Goal: Task Accomplishment & Management: Complete application form

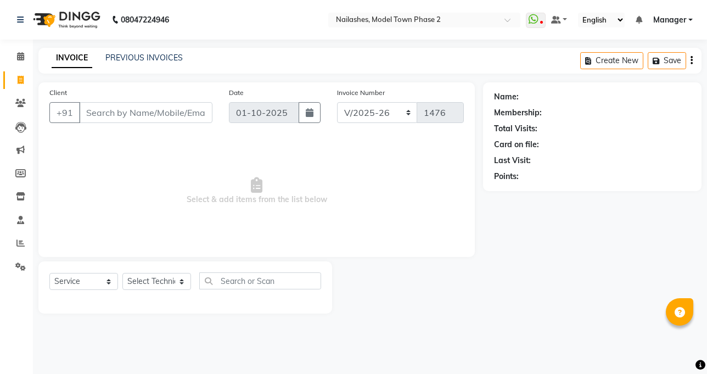
select select "3840"
select select "service"
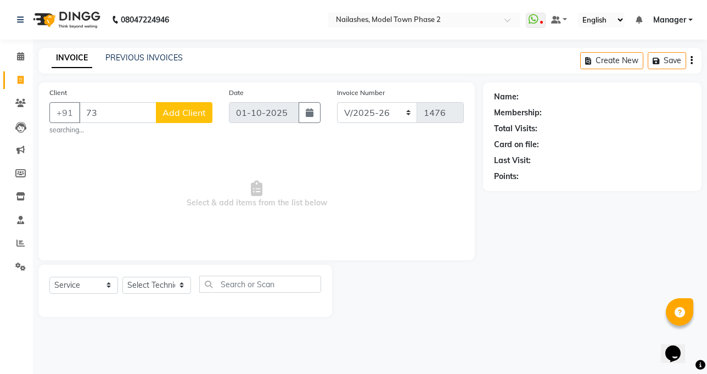
type input "7"
type input "7303046433"
click at [162, 122] on button "Add Client" at bounding box center [184, 112] width 57 height 21
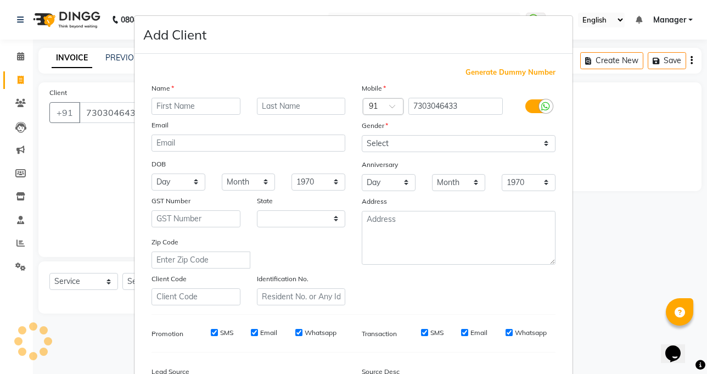
select select "21"
click at [165, 104] on input "text" at bounding box center [195, 106] width 89 height 17
type input "[PERSON_NAME]"
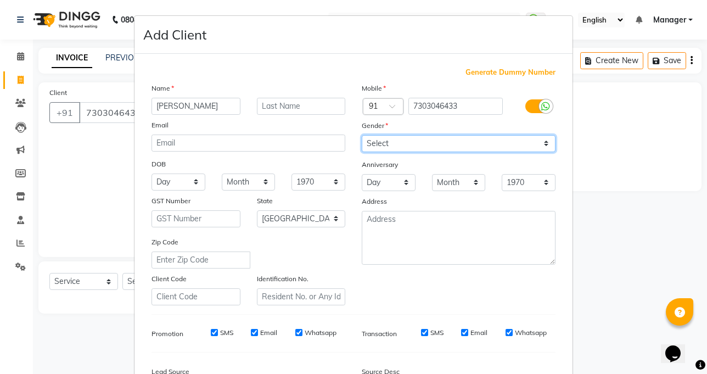
click at [522, 141] on select "Select [DEMOGRAPHIC_DATA] [DEMOGRAPHIC_DATA] Other Prefer Not To Say" at bounding box center [459, 143] width 194 height 17
select select "[DEMOGRAPHIC_DATA]"
click at [362, 135] on select "Select [DEMOGRAPHIC_DATA] [DEMOGRAPHIC_DATA] Other Prefer Not To Say" at bounding box center [459, 143] width 194 height 17
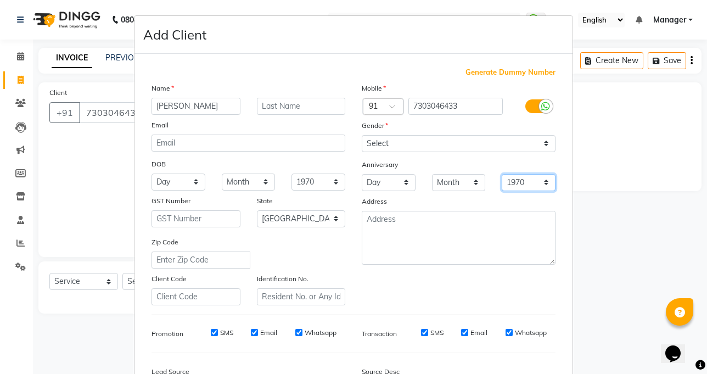
click at [532, 184] on select "1970 1971 1972 1973 1974 1975 1976 1977 1978 1979 1980 1981 1982 1983 1984 1985…" at bounding box center [529, 182] width 54 height 17
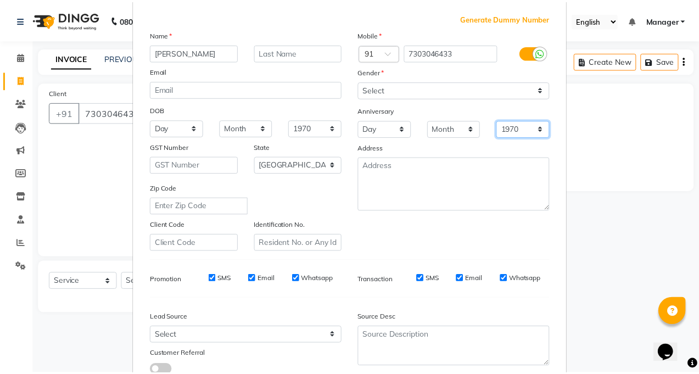
scroll to position [110, 0]
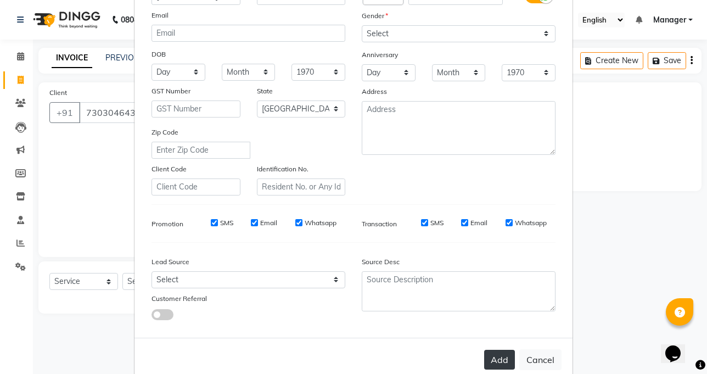
click at [491, 361] on button "Add" at bounding box center [499, 360] width 31 height 20
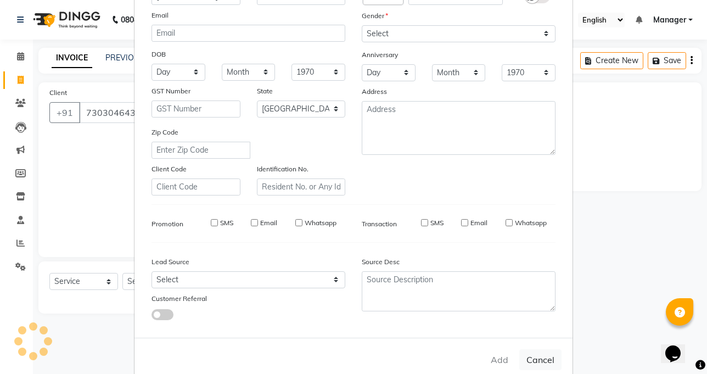
type input "73******33"
select select
select select "null"
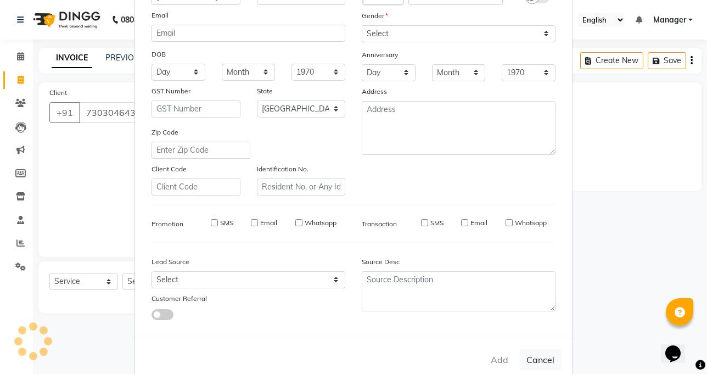
select select
checkbox input "false"
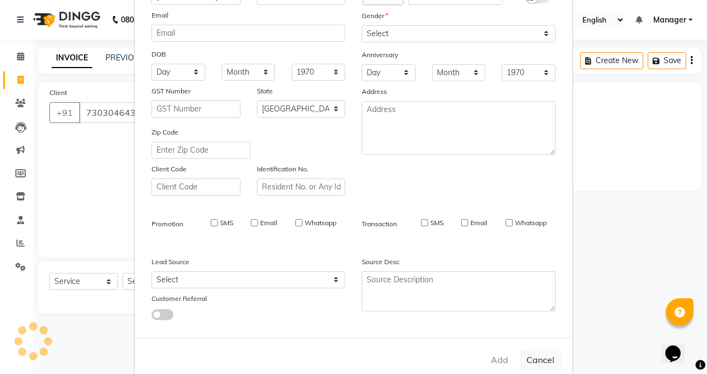
checkbox input "false"
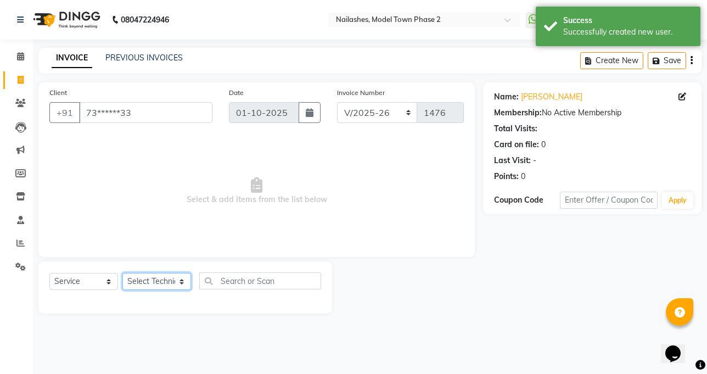
click at [184, 273] on select "Select Technician [PERSON_NAME] Manager [PERSON_NAME] Sumit [PERSON_NAME]" at bounding box center [156, 281] width 69 height 17
select select "85506"
click at [122, 273] on select "Select Technician [PERSON_NAME] Manager [PERSON_NAME] Sumit [PERSON_NAME]" at bounding box center [156, 281] width 69 height 17
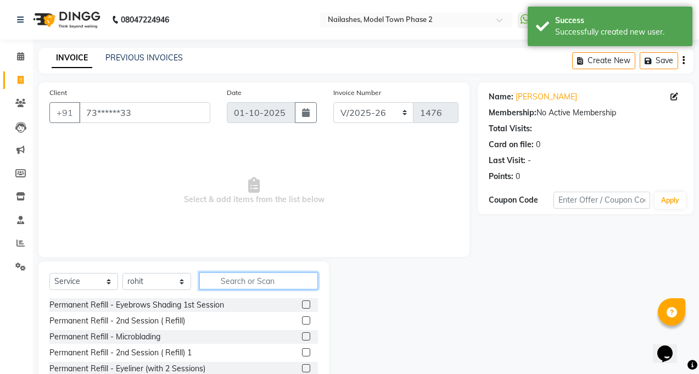
click at [242, 286] on input "text" at bounding box center [258, 280] width 119 height 17
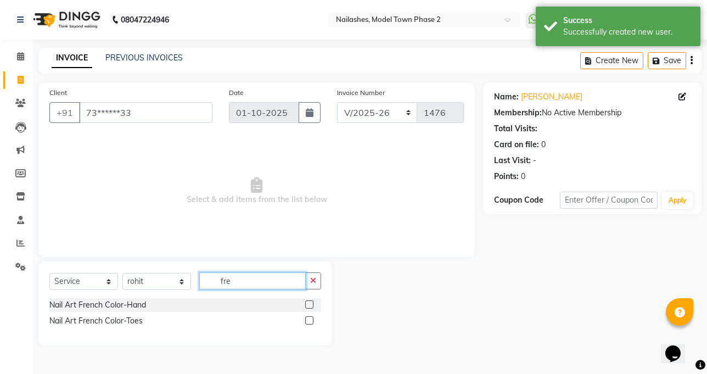
type input "fre"
click at [308, 303] on label at bounding box center [309, 304] width 8 height 8
click at [308, 303] on input "checkbox" at bounding box center [308, 304] width 7 height 7
click at [308, 303] on label at bounding box center [309, 304] width 8 height 8
click at [308, 303] on input "checkbox" at bounding box center [308, 304] width 7 height 7
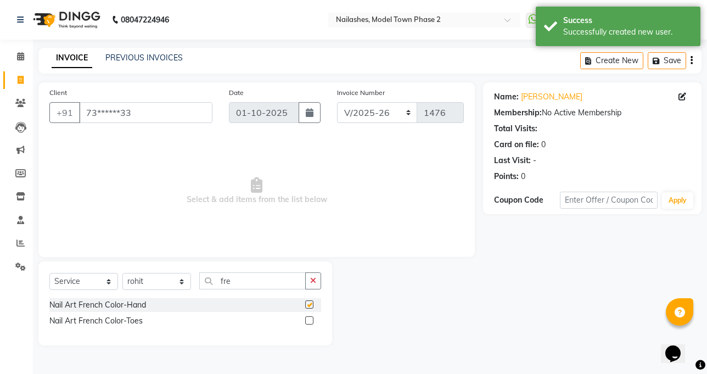
checkbox input "false"
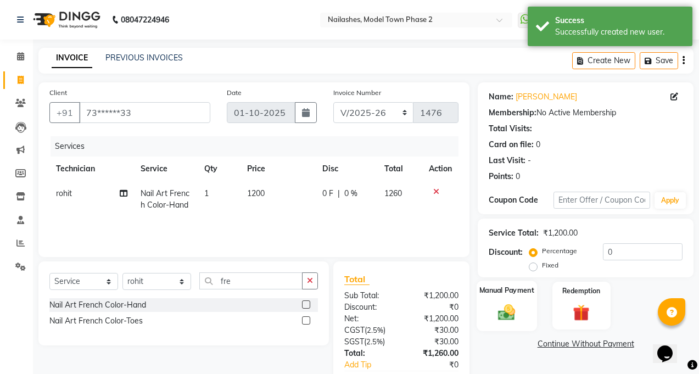
click at [503, 300] on div "Manual Payment" at bounding box center [506, 305] width 60 height 50
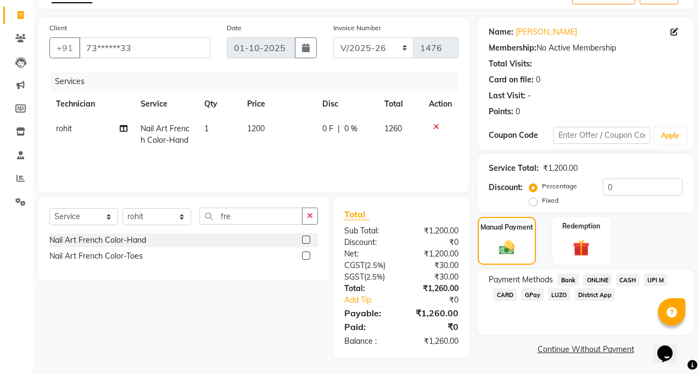
scroll to position [65, 0]
click at [630, 278] on span "CASH" at bounding box center [628, 279] width 24 height 13
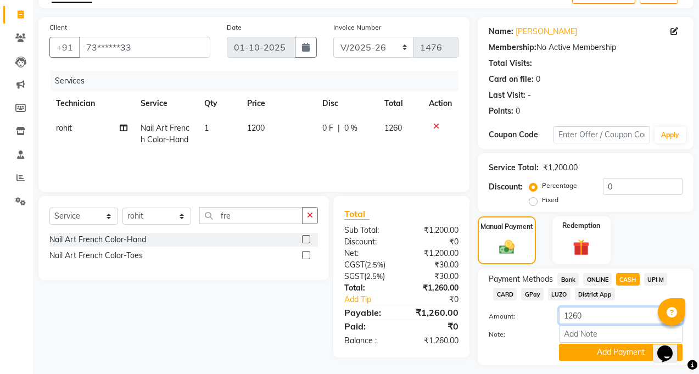
click at [625, 314] on input "1260" at bounding box center [620, 315] width 123 height 17
type input "1200"
click at [635, 356] on button "Add Payment" at bounding box center [620, 352] width 123 height 17
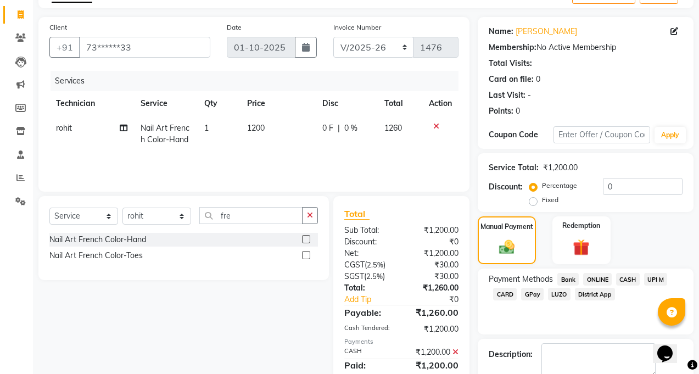
click at [600, 272] on div "Payment Methods Bank ONLINE CASH UPI M CARD GPay LUZO District App" at bounding box center [585, 301] width 216 height 66
click at [600, 276] on span "ONLINE" at bounding box center [597, 279] width 29 height 13
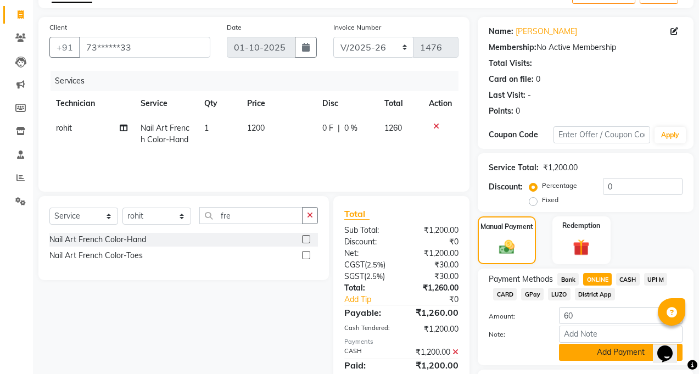
click at [602, 357] on button "Add Payment" at bounding box center [620, 352] width 123 height 17
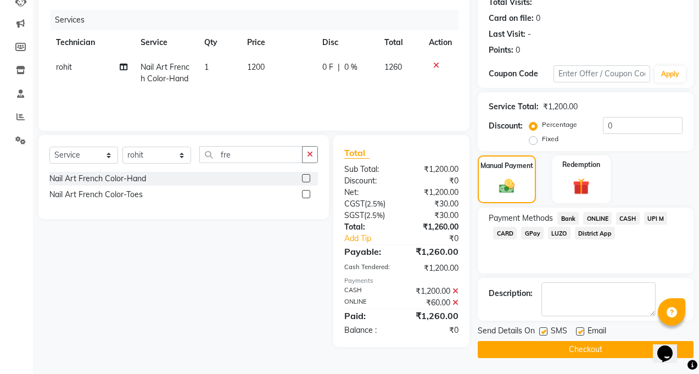
scroll to position [127, 0]
click at [608, 345] on button "Checkout" at bounding box center [585, 348] width 216 height 17
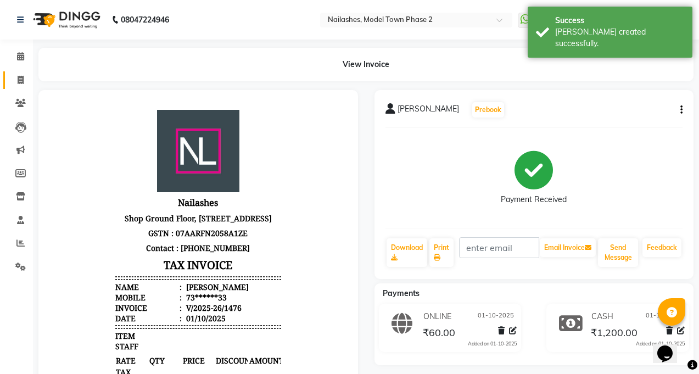
click at [7, 80] on link "Invoice" at bounding box center [16, 80] width 26 height 18
select select "service"
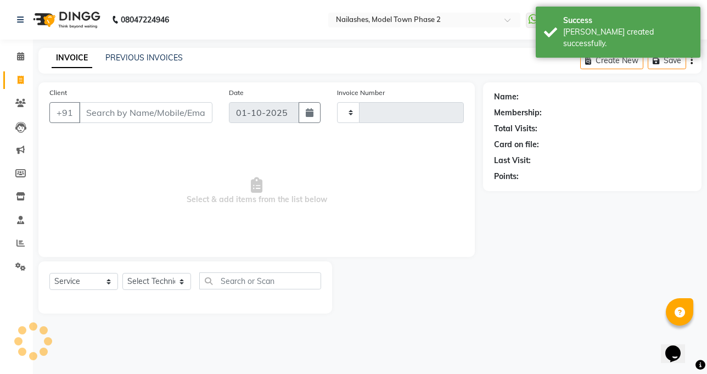
type input "1477"
select select "3840"
click at [121, 60] on link "PREVIOUS INVOICES" at bounding box center [143, 58] width 77 height 10
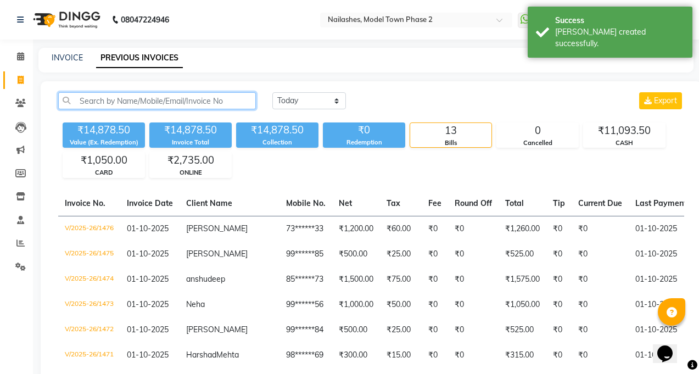
click at [193, 105] on input "text" at bounding box center [157, 100] width 198 height 17
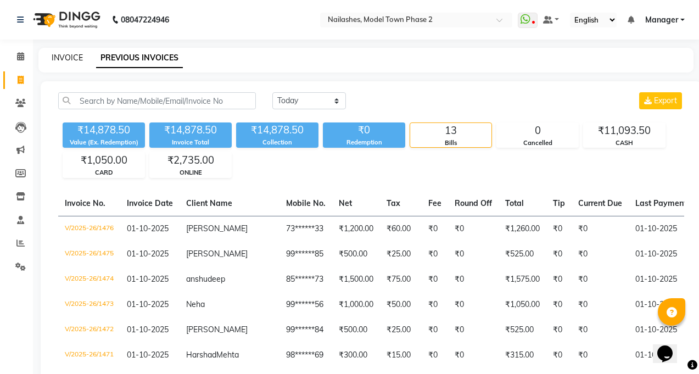
click at [64, 55] on link "INVOICE" at bounding box center [67, 58] width 31 height 10
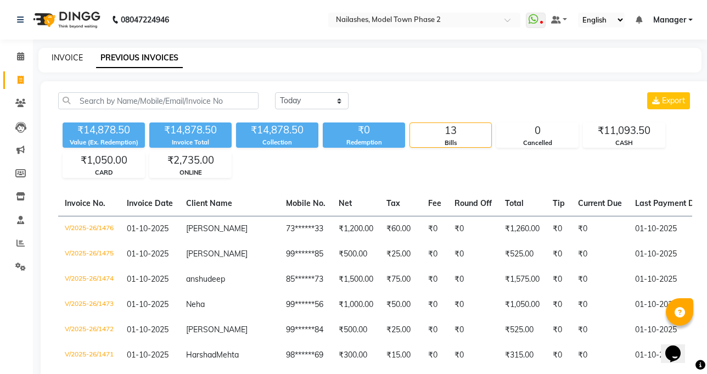
select select "3840"
select select "service"
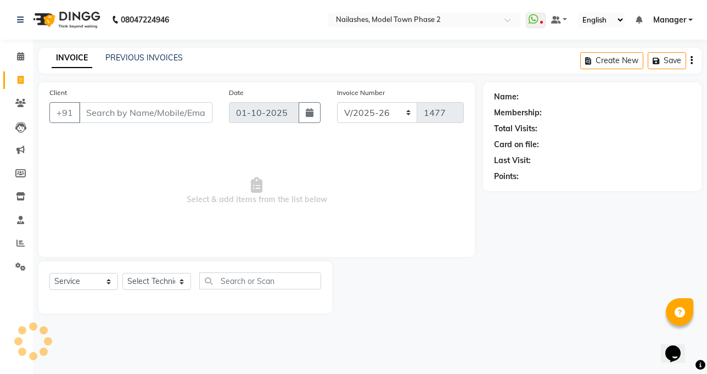
drag, startPoint x: 105, startPoint y: 99, endPoint x: 106, endPoint y: 113, distance: 13.2
click at [106, 106] on div "Client +91" at bounding box center [130, 109] width 179 height 45
click at [106, 112] on input "Client" at bounding box center [145, 112] width 133 height 21
click at [106, 113] on input "Client" at bounding box center [145, 112] width 133 height 21
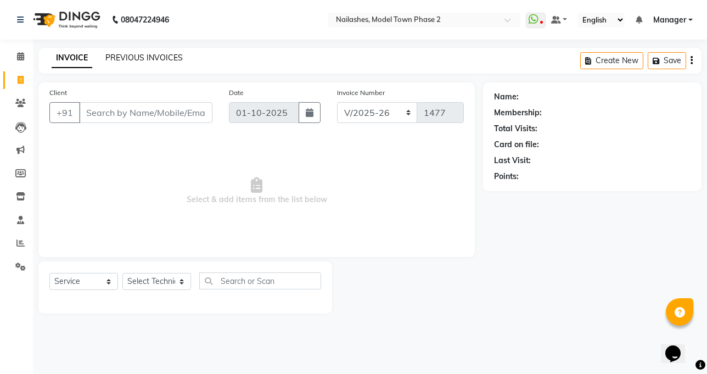
click at [176, 57] on link "PREVIOUS INVOICES" at bounding box center [143, 58] width 77 height 10
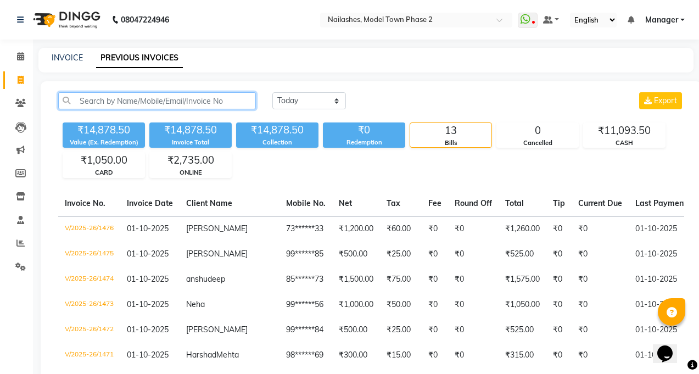
click at [123, 104] on input "text" at bounding box center [157, 100] width 198 height 17
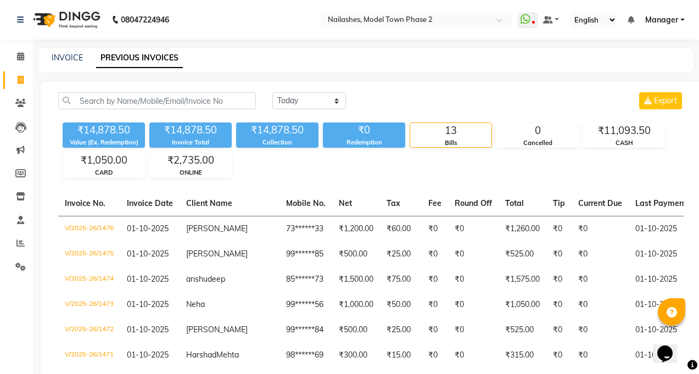
click at [71, 52] on div "INVOICE" at bounding box center [67, 58] width 31 height 12
click at [69, 58] on link "INVOICE" at bounding box center [67, 58] width 31 height 10
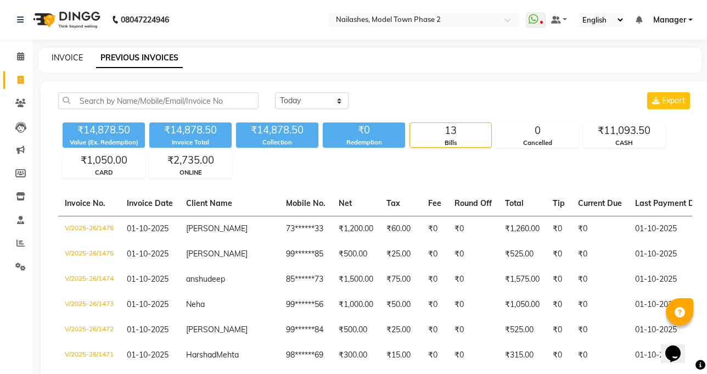
select select "3840"
select select "service"
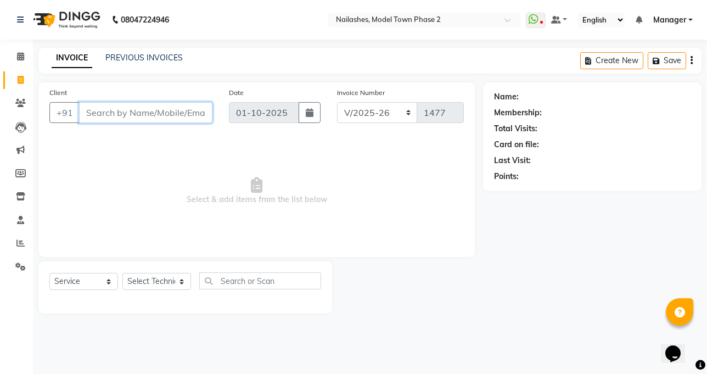
click at [87, 106] on input "Client" at bounding box center [145, 112] width 133 height 21
click at [113, 57] on link "PREVIOUS INVOICES" at bounding box center [143, 58] width 77 height 10
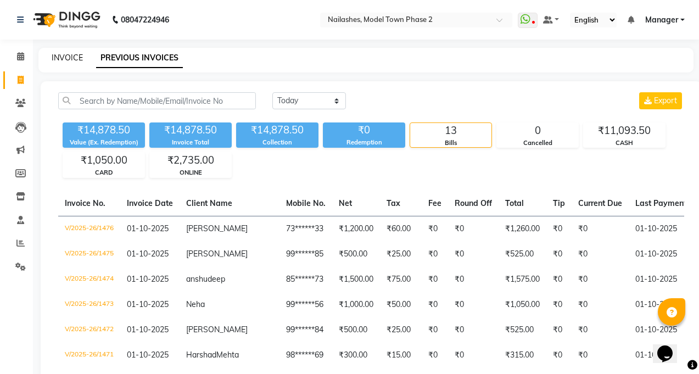
click at [66, 55] on link "INVOICE" at bounding box center [67, 58] width 31 height 10
select select "service"
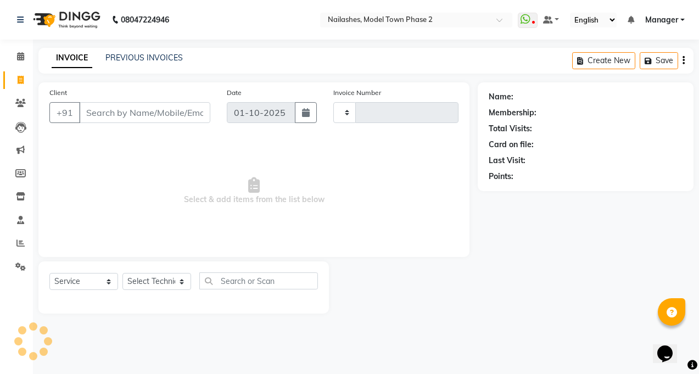
type input "1477"
select select "3840"
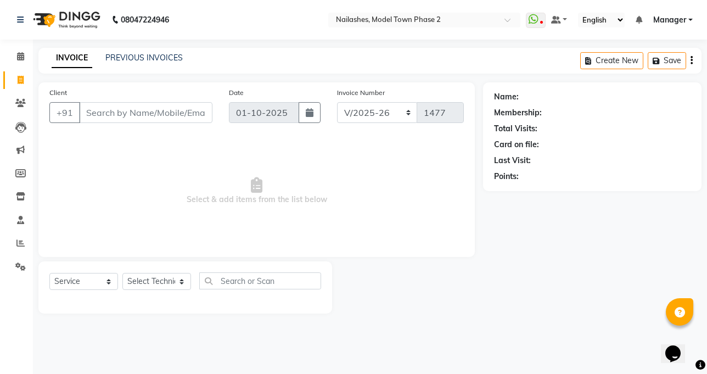
click at [91, 112] on input "Client" at bounding box center [145, 112] width 133 height 21
click at [107, 55] on link "PREVIOUS INVOICES" at bounding box center [143, 58] width 77 height 10
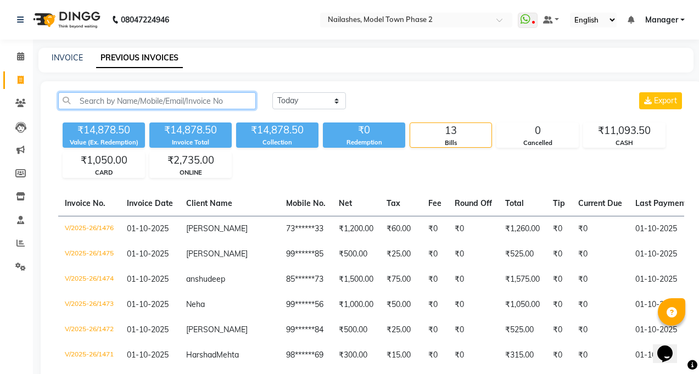
click at [123, 99] on input "text" at bounding box center [157, 100] width 198 height 17
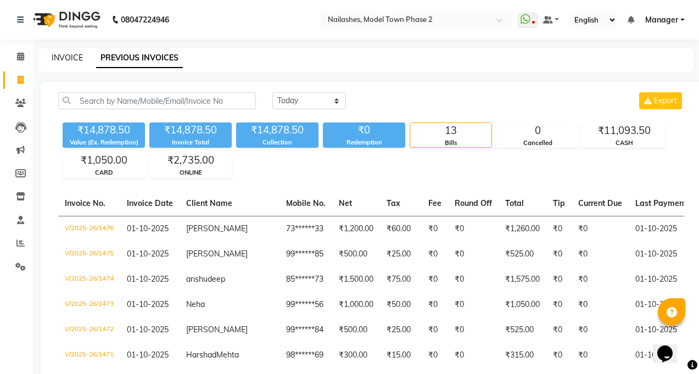
click at [65, 61] on link "INVOICE" at bounding box center [67, 58] width 31 height 10
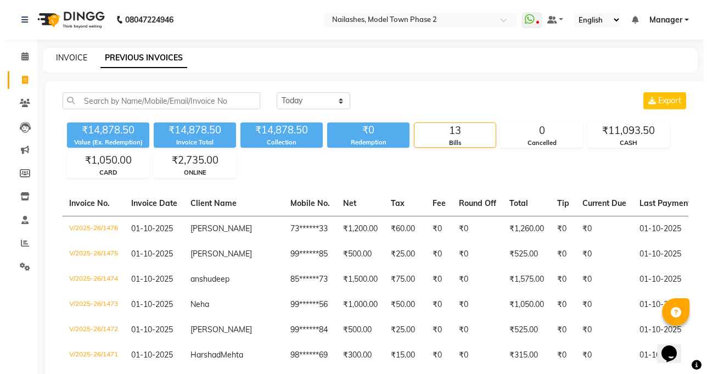
select select "service"
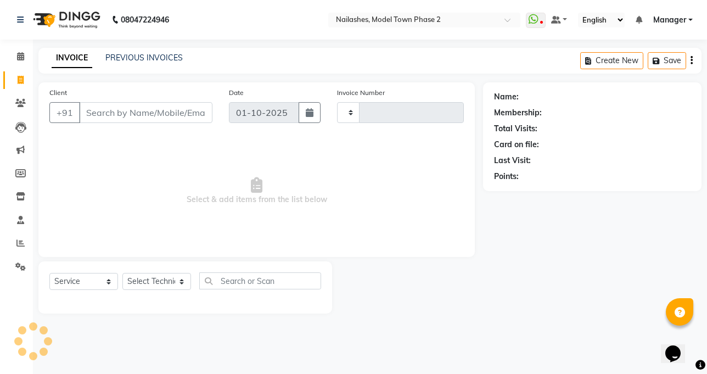
type input "1477"
select select "3840"
click at [82, 111] on input "Client" at bounding box center [145, 112] width 133 height 21
click at [117, 61] on link "PREVIOUS INVOICES" at bounding box center [143, 58] width 77 height 10
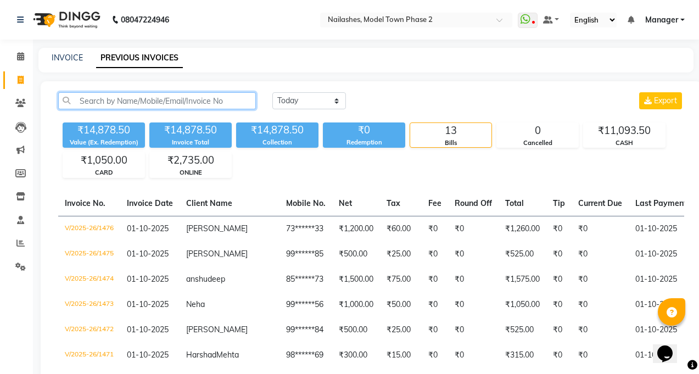
click at [134, 108] on input "text" at bounding box center [157, 100] width 198 height 17
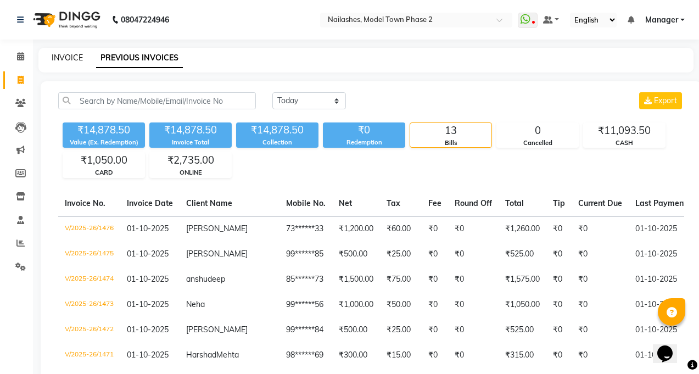
click at [61, 60] on link "INVOICE" at bounding box center [67, 58] width 31 height 10
select select "3840"
select select "service"
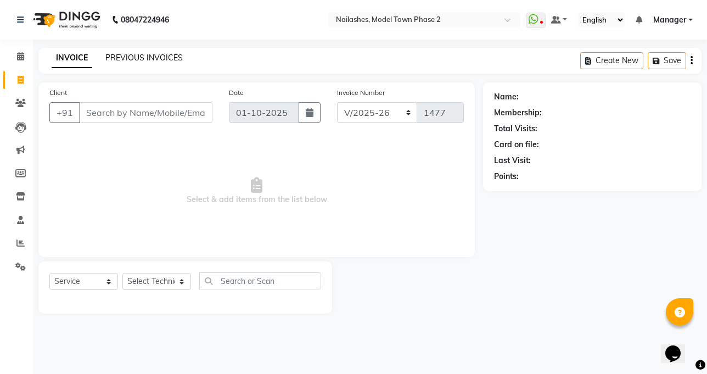
drag, startPoint x: 156, startPoint y: 64, endPoint x: 151, endPoint y: 57, distance: 9.4
click at [153, 61] on div "INVOICE PREVIOUS INVOICES" at bounding box center [117, 58] width 158 height 13
click at [151, 57] on link "PREVIOUS INVOICES" at bounding box center [143, 58] width 77 height 10
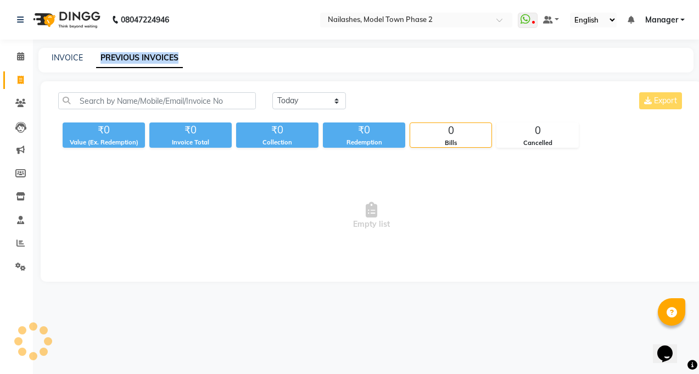
click at [151, 56] on link "PREVIOUS INVOICES" at bounding box center [139, 58] width 87 height 20
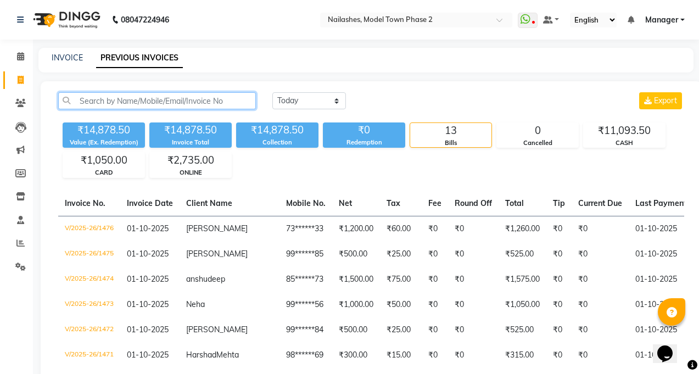
click at [198, 96] on input "text" at bounding box center [157, 100] width 198 height 17
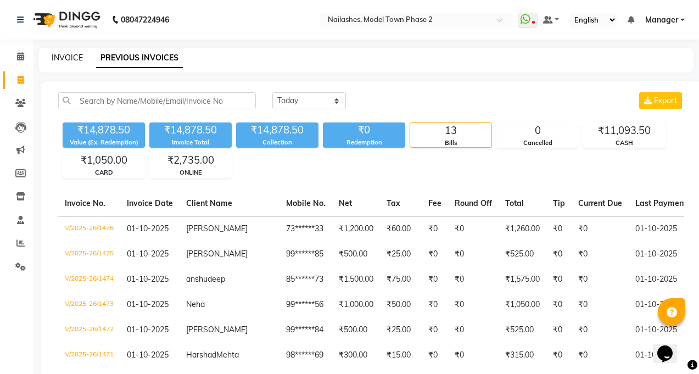
click at [57, 59] on link "INVOICE" at bounding box center [67, 58] width 31 height 10
select select "service"
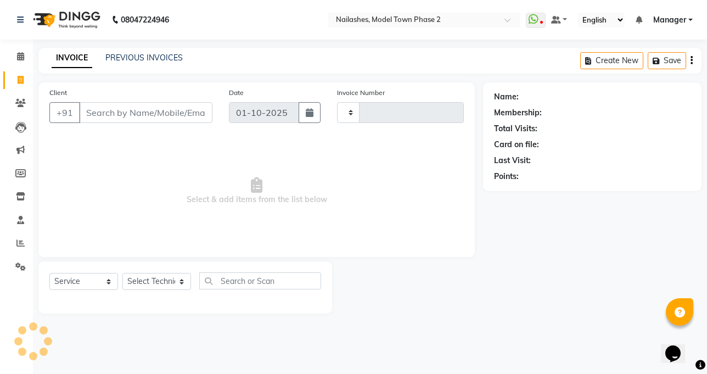
type input "1477"
select select "3840"
click at [117, 116] on input "Client" at bounding box center [145, 112] width 133 height 21
click at [123, 117] on input "Client" at bounding box center [145, 112] width 133 height 21
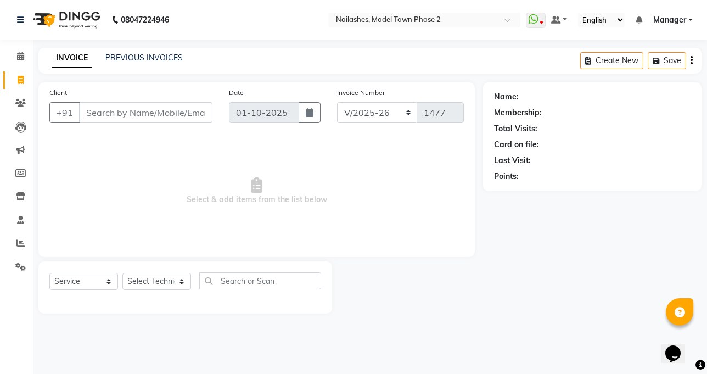
click at [125, 101] on div "Client +91" at bounding box center [130, 109] width 179 height 45
click at [136, 113] on input "Client" at bounding box center [145, 112] width 133 height 21
type input "\"
type input "0"
click at [171, 274] on select "Select Technician [PERSON_NAME] Manager [PERSON_NAME] Sumit [PERSON_NAME]" at bounding box center [156, 281] width 69 height 17
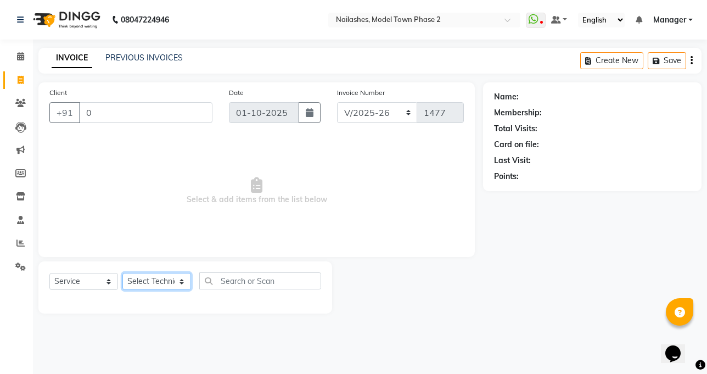
select select "65819"
click at [122, 273] on select "Select Technician [PERSON_NAME] Manager [PERSON_NAME] Sumit [PERSON_NAME]" at bounding box center [156, 281] width 69 height 17
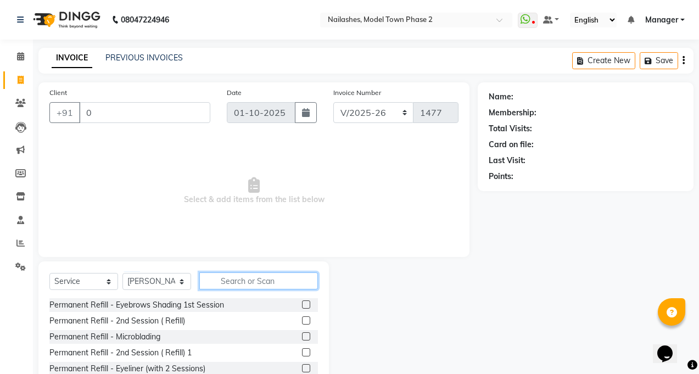
click at [210, 278] on input "text" at bounding box center [258, 280] width 119 height 17
type input "f"
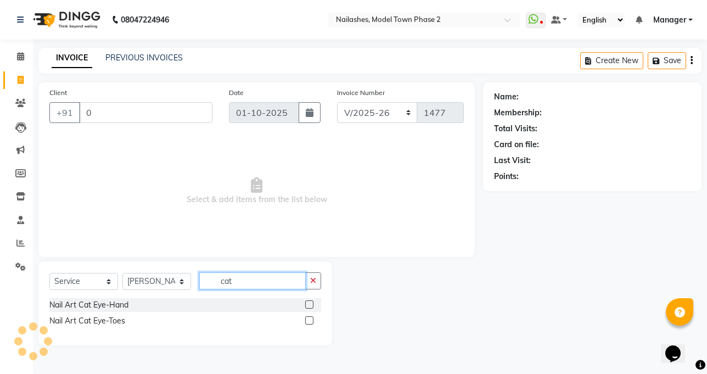
type input "cat"
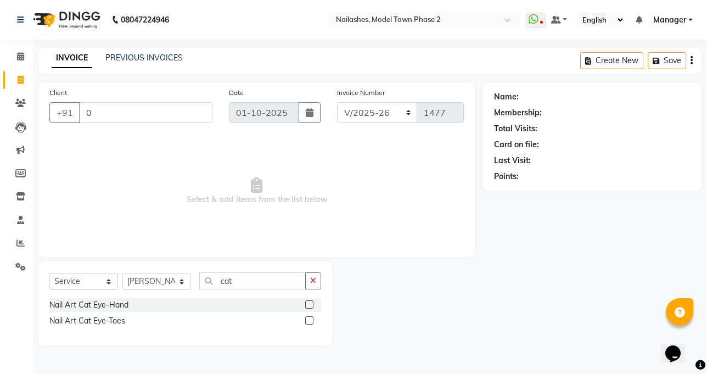
click at [311, 306] on label at bounding box center [309, 304] width 8 height 8
click at [311, 306] on input "checkbox" at bounding box center [308, 304] width 7 height 7
click at [311, 306] on div at bounding box center [313, 305] width 16 height 14
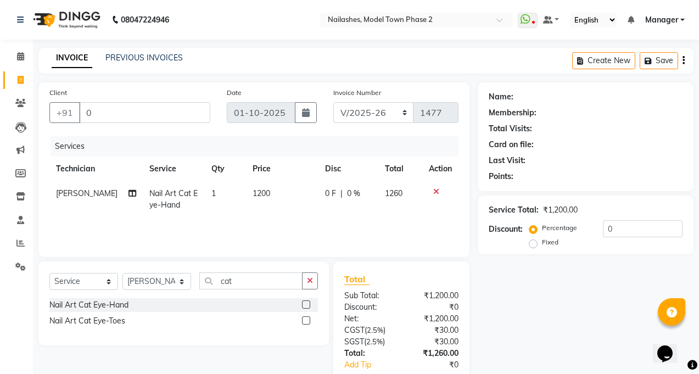
checkbox input "false"
click at [265, 193] on td "1200" at bounding box center [282, 199] width 72 height 36
select select "65819"
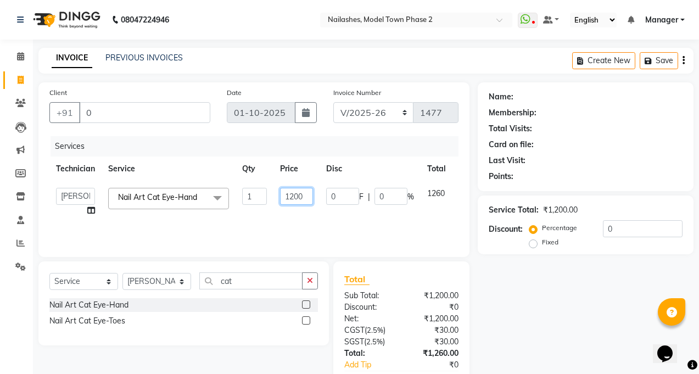
click at [311, 198] on input "1200" at bounding box center [296, 196] width 33 height 17
type input "1800"
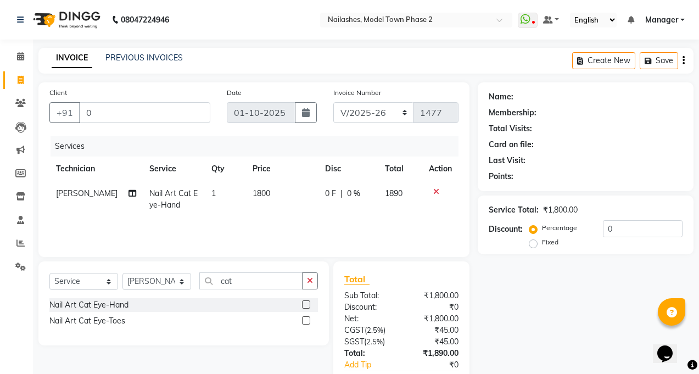
click at [126, 99] on div "Client +91 0" at bounding box center [129, 109] width 177 height 45
click at [129, 104] on input "0" at bounding box center [144, 112] width 131 height 21
click at [143, 113] on input "Client" at bounding box center [144, 112] width 131 height 21
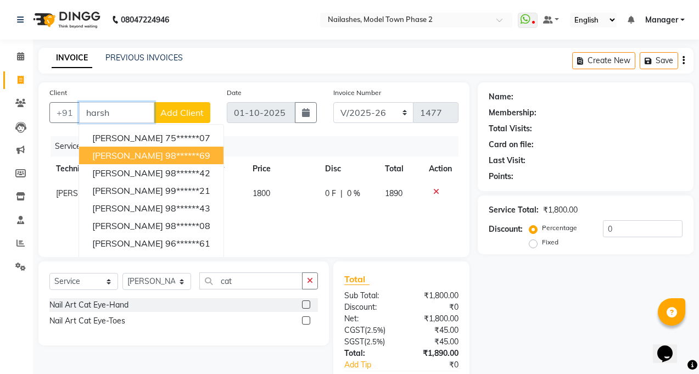
click at [153, 148] on button "[PERSON_NAME] 98******69" at bounding box center [151, 156] width 144 height 18
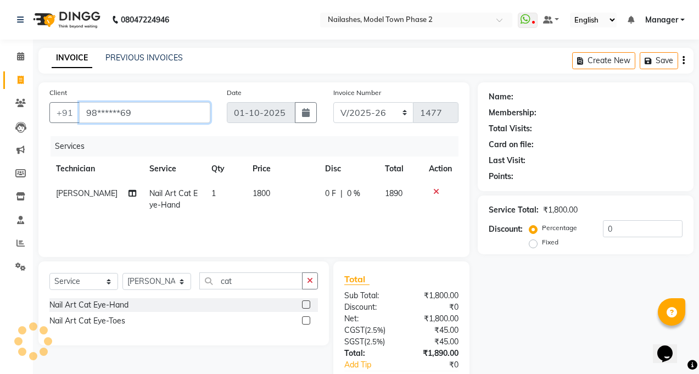
type input "98******69"
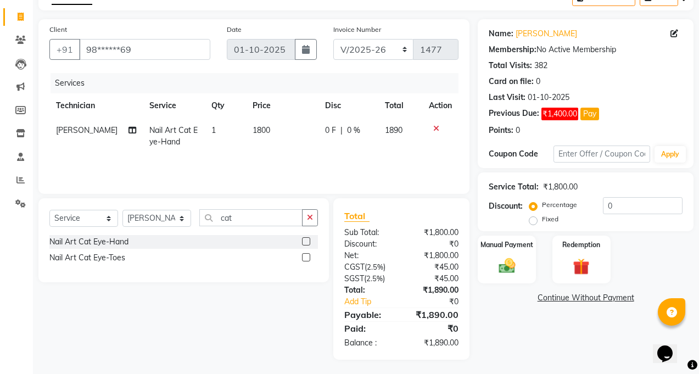
scroll to position [65, 0]
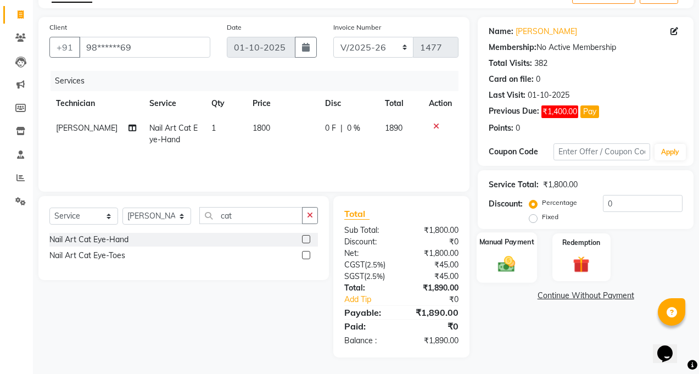
click at [510, 274] on div "Manual Payment" at bounding box center [506, 257] width 60 height 50
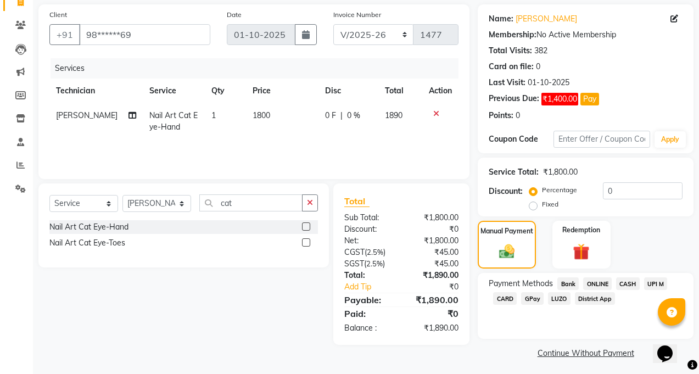
scroll to position [82, 0]
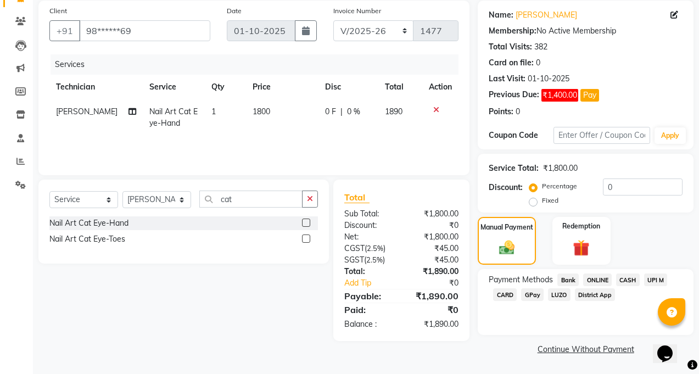
click at [636, 280] on span "CASH" at bounding box center [628, 279] width 24 height 13
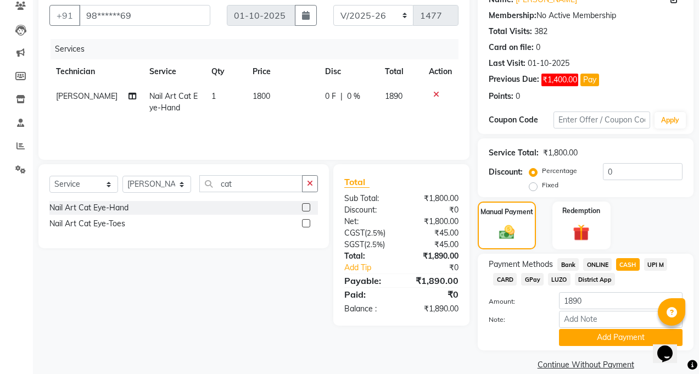
scroll to position [113, 0]
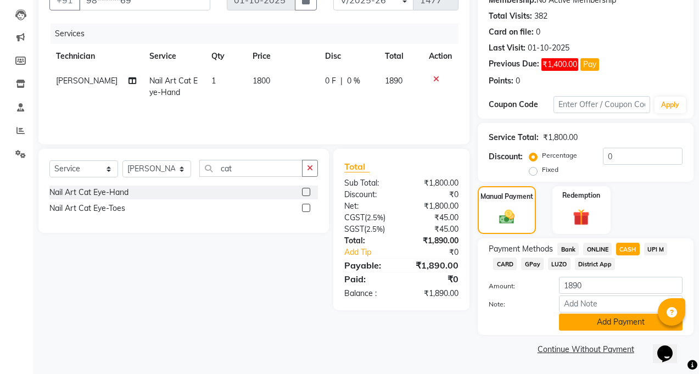
click at [613, 323] on button "Add Payment" at bounding box center [620, 321] width 123 height 17
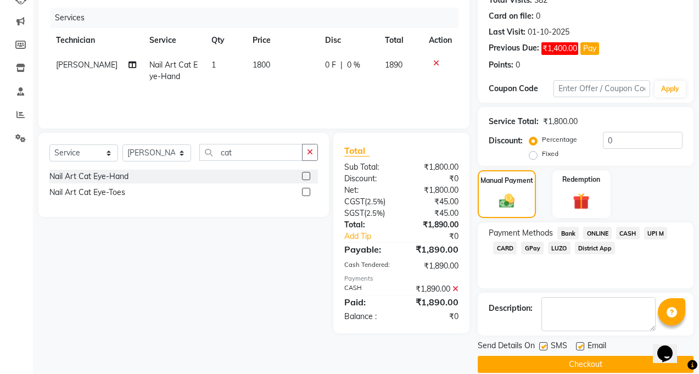
scroll to position [144, 0]
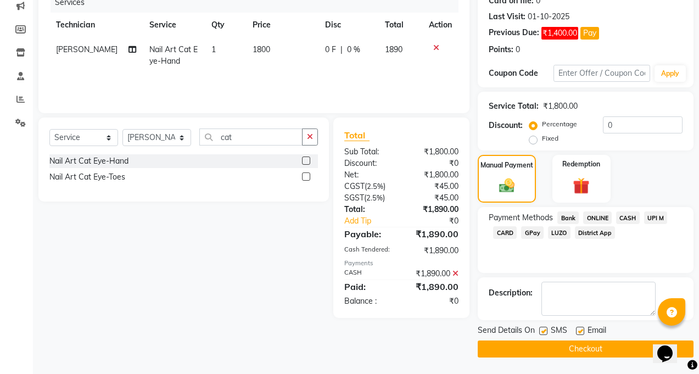
click at [606, 346] on button "Checkout" at bounding box center [585, 348] width 216 height 17
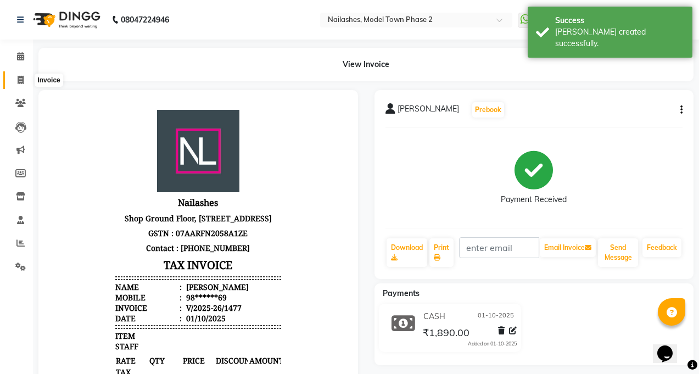
click at [21, 76] on icon at bounding box center [21, 80] width 6 height 8
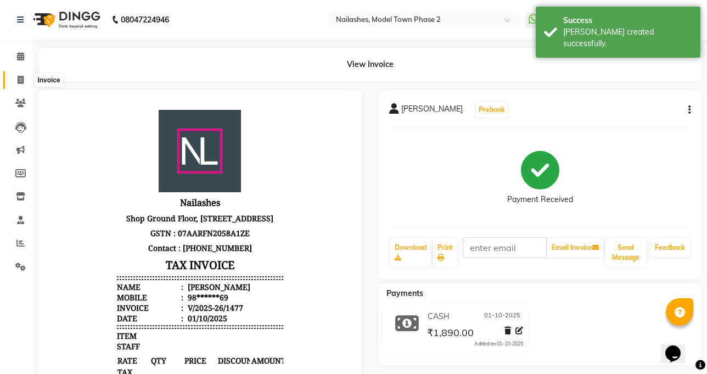
select select "service"
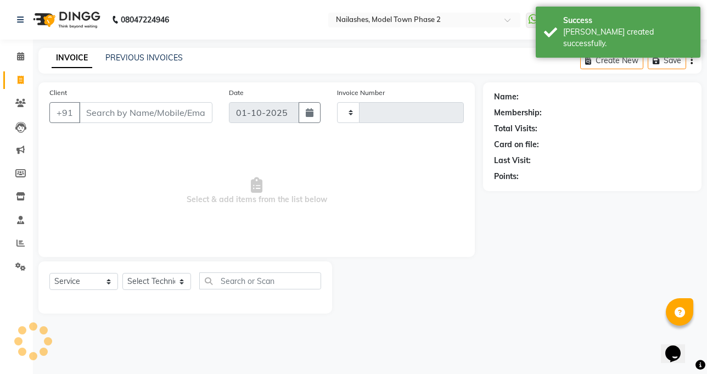
type input "1478"
select select "3840"
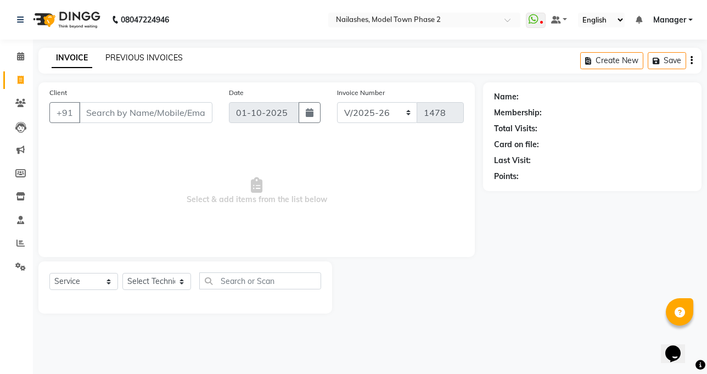
click at [141, 61] on link "PREVIOUS INVOICES" at bounding box center [143, 58] width 77 height 10
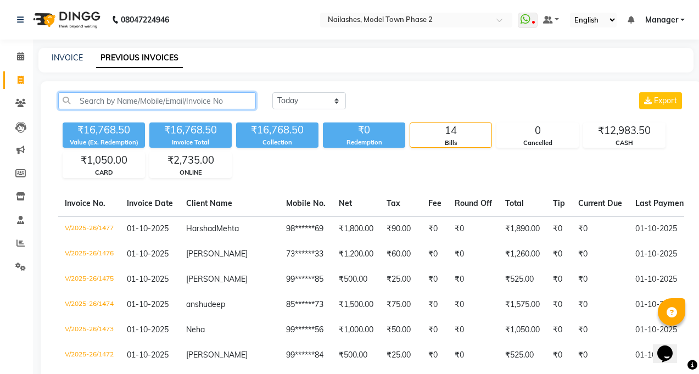
click at [123, 103] on input "text" at bounding box center [157, 100] width 198 height 17
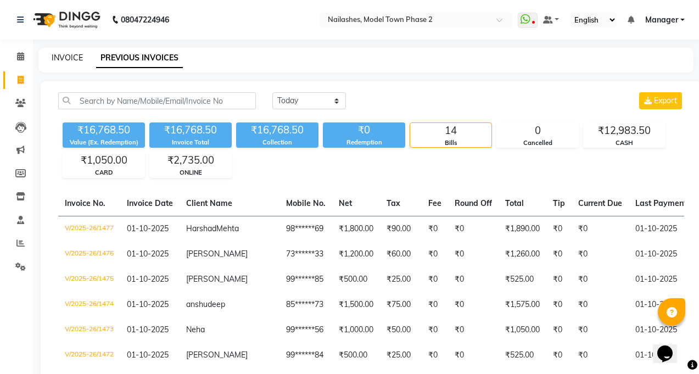
click at [78, 61] on link "INVOICE" at bounding box center [67, 58] width 31 height 10
select select "service"
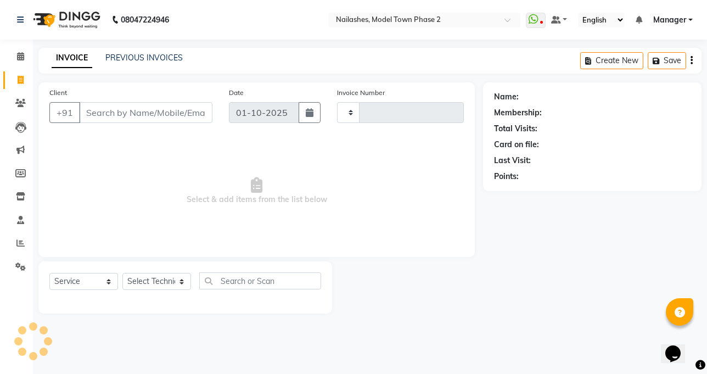
type input "1478"
select select "3840"
click at [130, 55] on link "PREVIOUS INVOICES" at bounding box center [143, 58] width 77 height 10
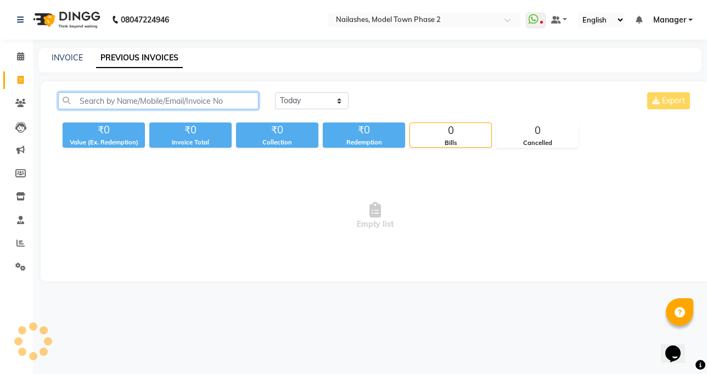
click at [136, 99] on input "text" at bounding box center [158, 100] width 200 height 17
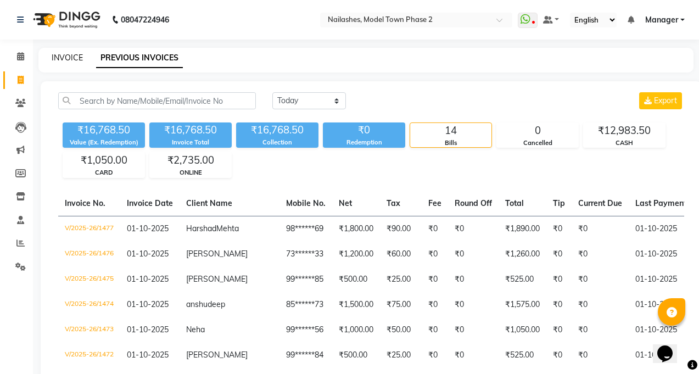
click at [64, 60] on link "INVOICE" at bounding box center [67, 58] width 31 height 10
select select "service"
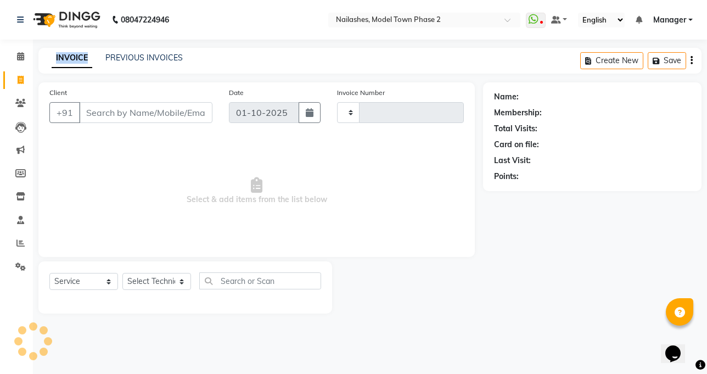
type input "1478"
select select "3840"
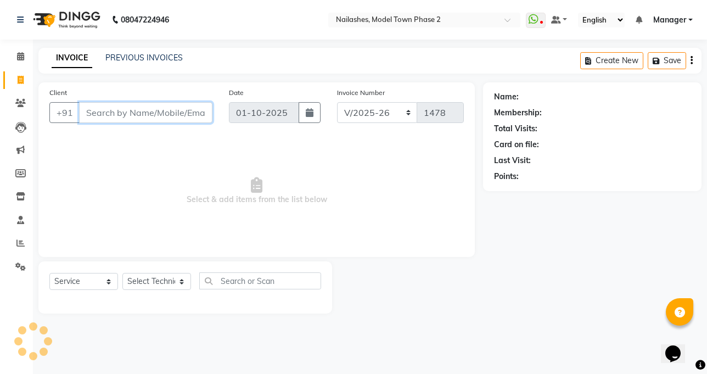
click at [102, 105] on input "Client" at bounding box center [145, 112] width 133 height 21
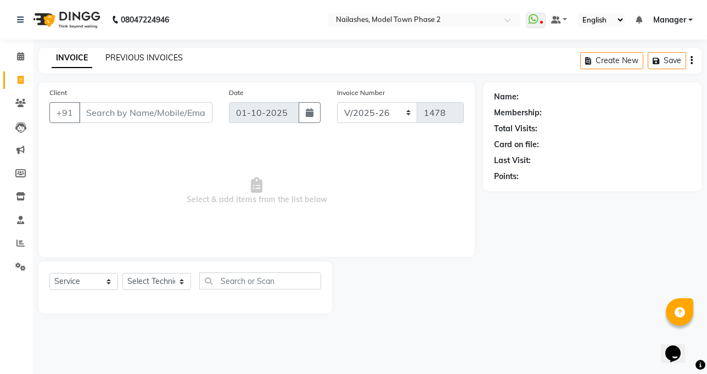
click at [120, 54] on link "PREVIOUS INVOICES" at bounding box center [143, 58] width 77 height 10
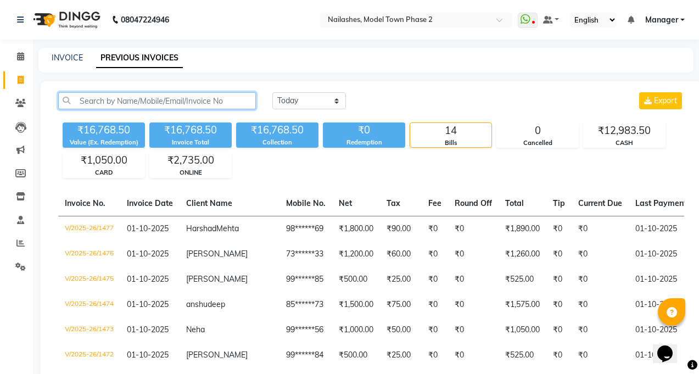
click at [116, 104] on input "text" at bounding box center [157, 100] width 198 height 17
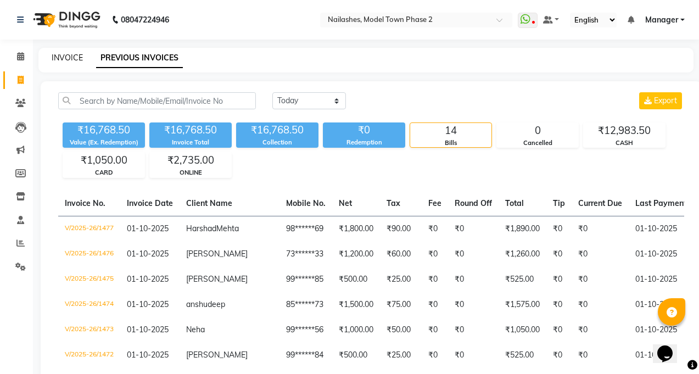
click at [61, 54] on link "INVOICE" at bounding box center [67, 58] width 31 height 10
select select "service"
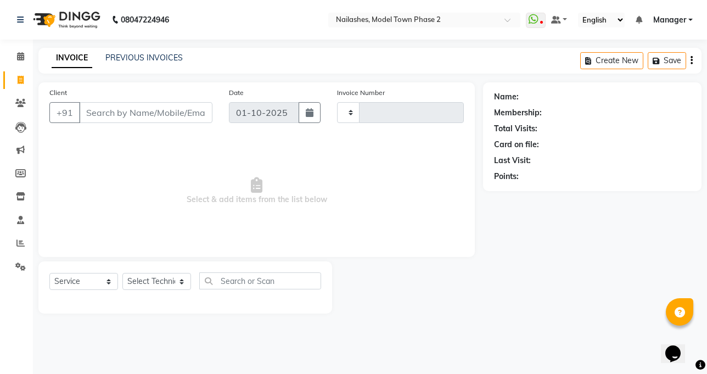
type input "1478"
select select "3840"
click at [126, 108] on input "Client" at bounding box center [145, 112] width 133 height 21
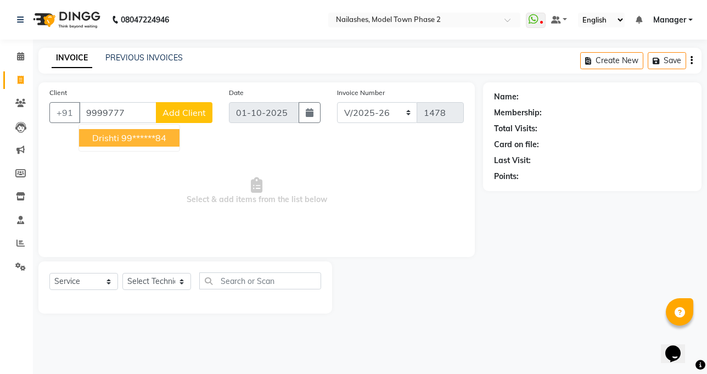
drag, startPoint x: 97, startPoint y: 139, endPoint x: 137, endPoint y: 158, distance: 43.7
click at [98, 140] on span "Drishti" at bounding box center [105, 137] width 27 height 11
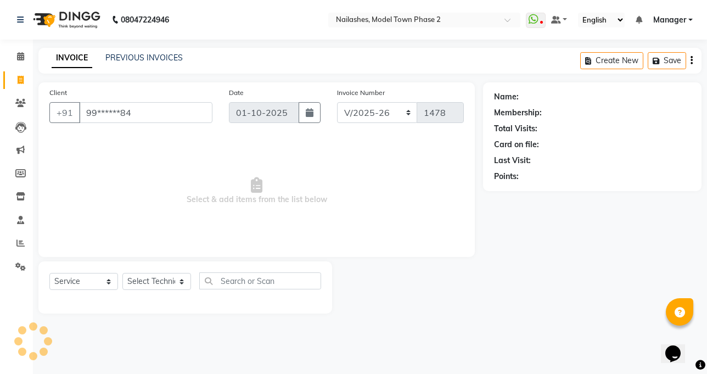
type input "99******84"
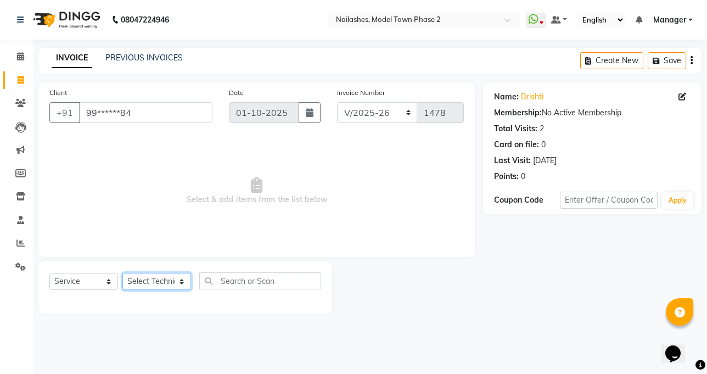
click at [160, 276] on select "Select Technician [PERSON_NAME] Manager [PERSON_NAME] Sumit [PERSON_NAME]" at bounding box center [156, 281] width 69 height 17
select select "85506"
click at [122, 273] on select "Select Technician [PERSON_NAME] Manager [PERSON_NAME] Sumit [PERSON_NAME]" at bounding box center [156, 281] width 69 height 17
click at [165, 226] on span "Select & add items from the list below" at bounding box center [256, 191] width 414 height 110
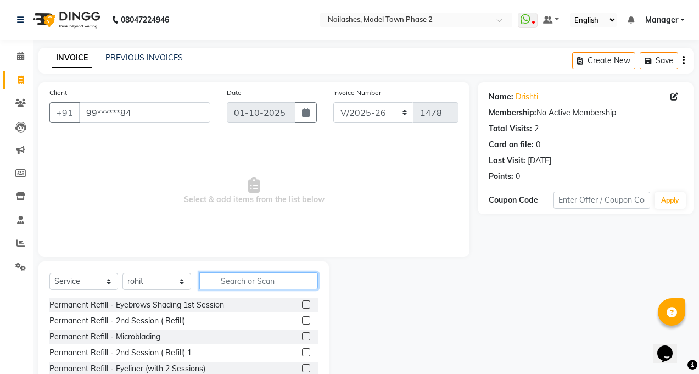
click at [230, 282] on input "text" at bounding box center [258, 280] width 119 height 17
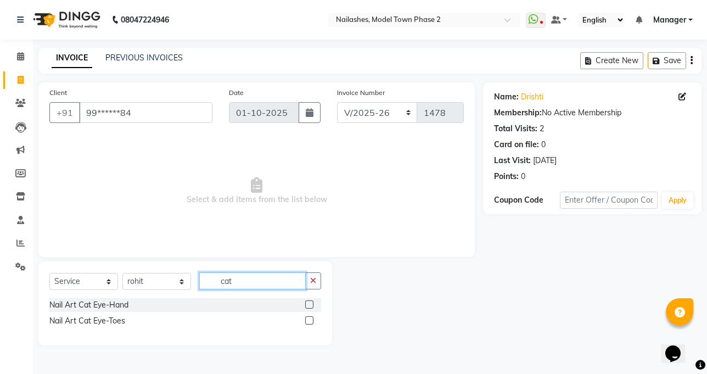
type input "cat"
click at [309, 305] on label at bounding box center [309, 304] width 8 height 8
click at [309, 305] on input "checkbox" at bounding box center [308, 304] width 7 height 7
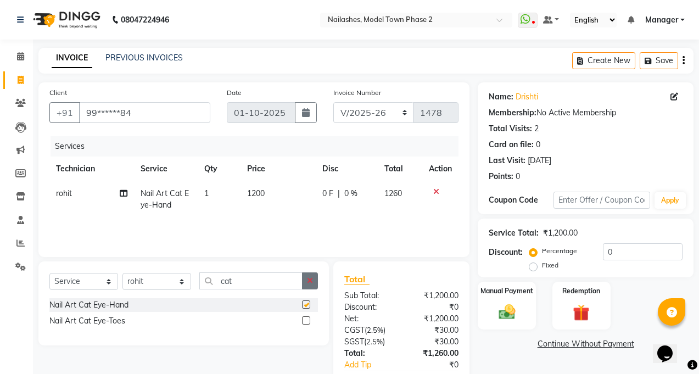
checkbox input "false"
click at [307, 279] on icon "button" at bounding box center [310, 281] width 6 height 8
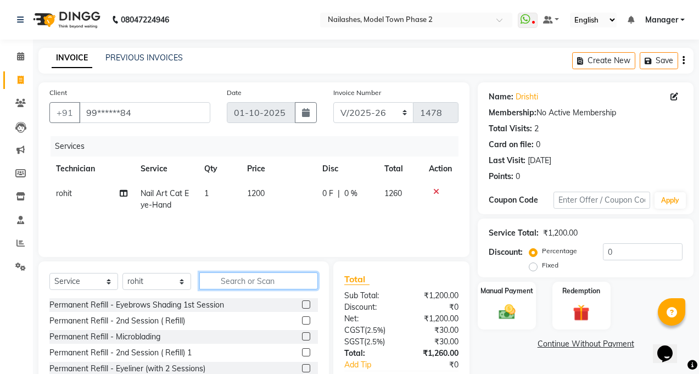
click at [271, 280] on input "text" at bounding box center [258, 280] width 119 height 17
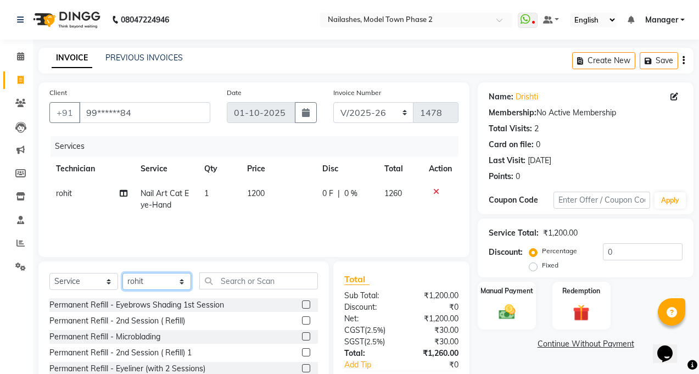
click at [154, 277] on select "Select Technician [PERSON_NAME] Manager [PERSON_NAME] Sumit [PERSON_NAME]" at bounding box center [156, 281] width 69 height 17
select select "34505"
click at [122, 273] on select "Select Technician [PERSON_NAME] Manager [PERSON_NAME] Sumit [PERSON_NAME]" at bounding box center [156, 281] width 69 height 17
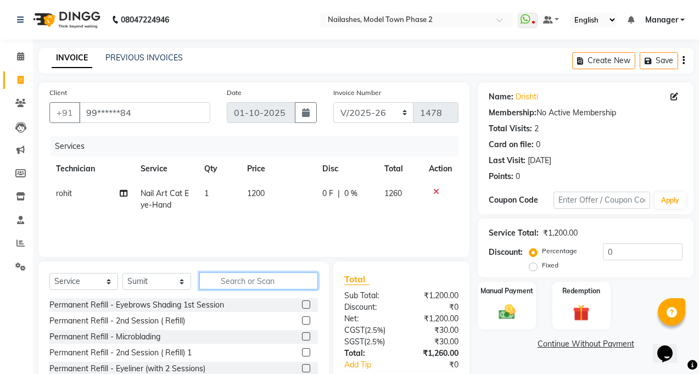
click at [228, 282] on input "text" at bounding box center [258, 280] width 119 height 17
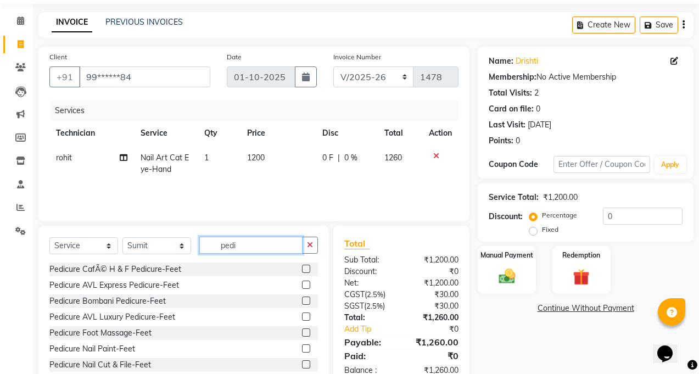
scroll to position [55, 0]
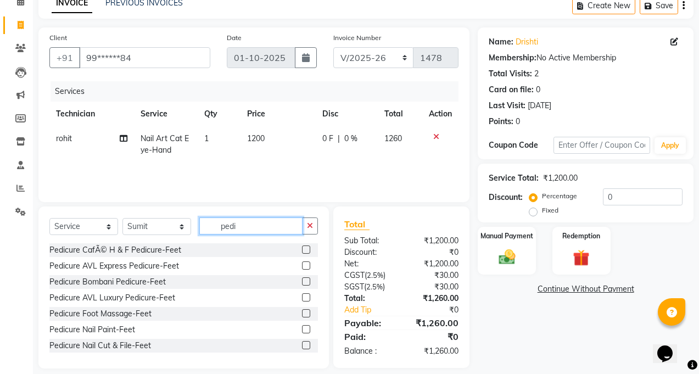
type input "pedi"
click at [302, 294] on label at bounding box center [306, 297] width 8 height 8
click at [302, 294] on input "checkbox" at bounding box center [305, 297] width 7 height 7
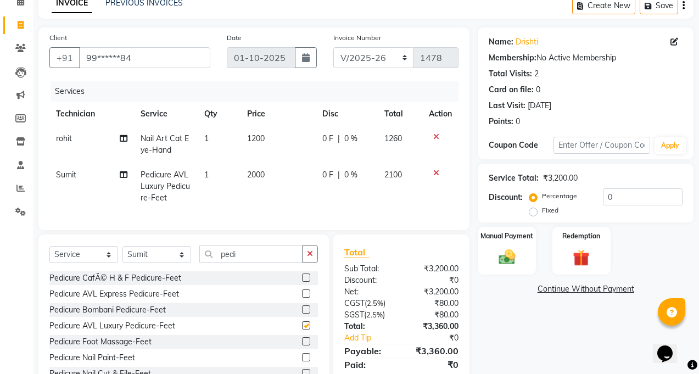
checkbox input "false"
click at [256, 178] on span "2000" at bounding box center [256, 175] width 18 height 10
click at [240, 178] on td "1" at bounding box center [219, 186] width 42 height 48
select select "34505"
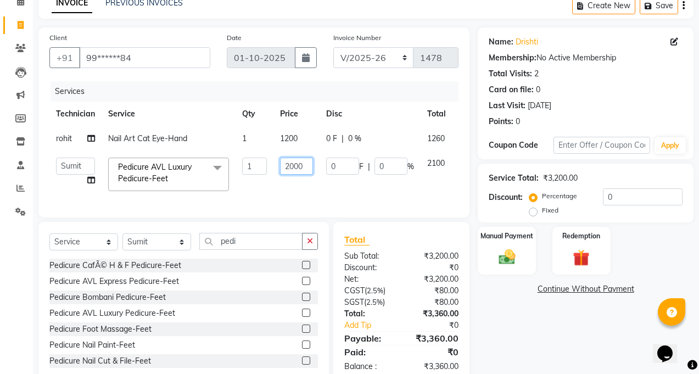
click at [291, 163] on input "2000" at bounding box center [296, 166] width 33 height 17
type input "1000"
click at [294, 204] on div "Services Technician Service Qty Price Disc Total Action rohit Nail Art Cat Eye-…" at bounding box center [253, 143] width 409 height 125
click at [294, 198] on td "1000" at bounding box center [296, 174] width 46 height 47
select select "34505"
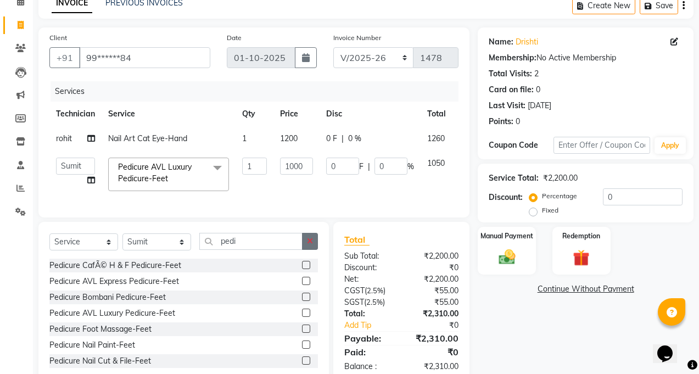
click at [302, 250] on button "button" at bounding box center [310, 241] width 16 height 17
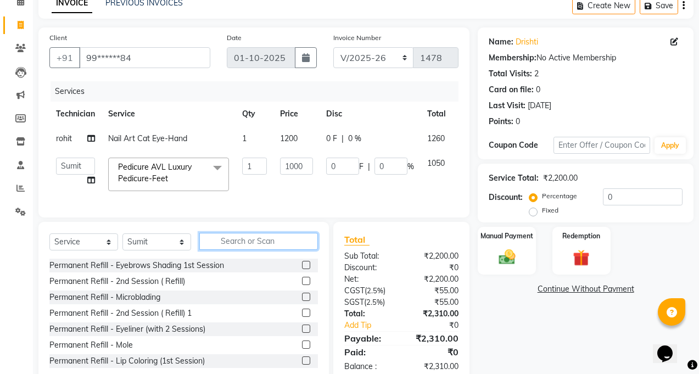
click at [279, 250] on input "text" at bounding box center [258, 241] width 119 height 17
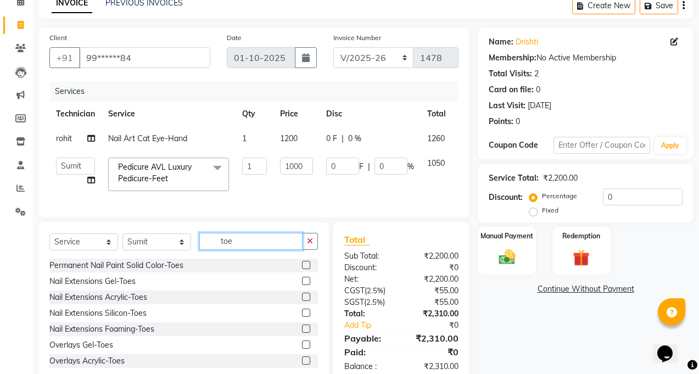
type input "toe"
click at [302, 269] on label at bounding box center [306, 265] width 8 height 8
click at [302, 269] on input "checkbox" at bounding box center [305, 265] width 7 height 7
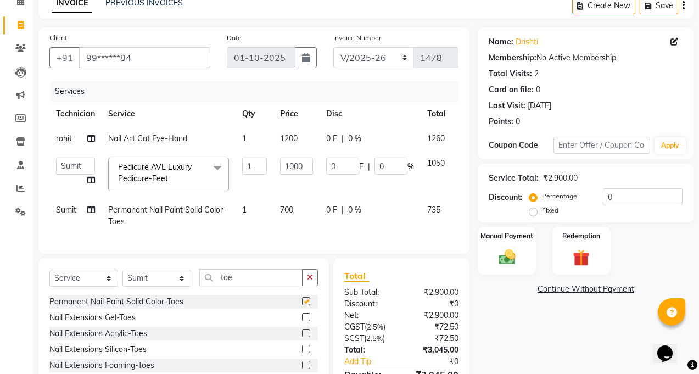
checkbox input "false"
click at [275, 211] on td "700" at bounding box center [296, 216] width 46 height 36
select select "34505"
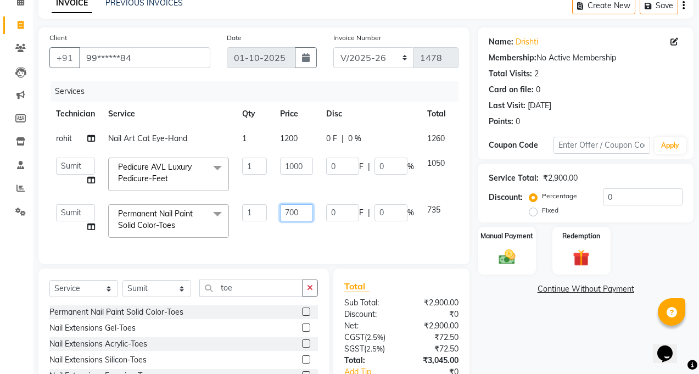
click at [300, 209] on input "700" at bounding box center [296, 212] width 33 height 17
type input "7"
type input "500"
click at [311, 240] on div "Services Technician Service Qty Price Disc Total Action rohit Nail Art Cat Eye-…" at bounding box center [253, 167] width 409 height 172
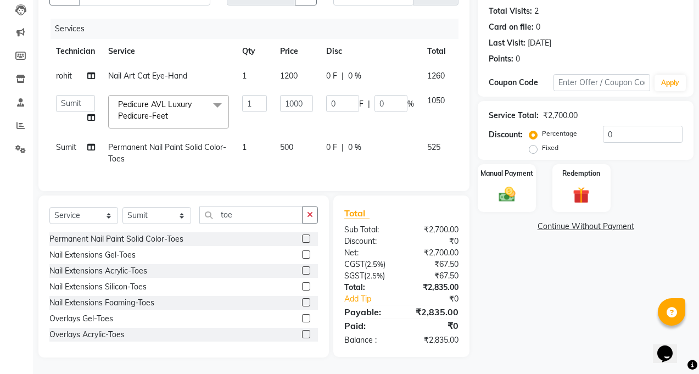
scroll to position [126, 0]
click at [304, 88] on td "1000" at bounding box center [296, 111] width 46 height 47
click at [297, 71] on span "1200" at bounding box center [289, 76] width 18 height 10
select select "85506"
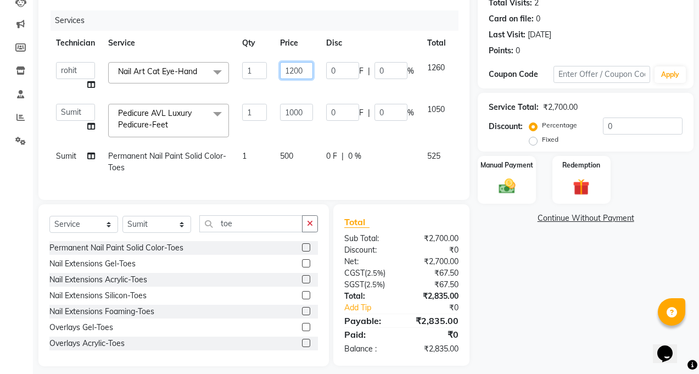
click at [304, 68] on input "1200" at bounding box center [296, 70] width 33 height 17
type input "1700"
click at [279, 186] on div "Client +91 99******84 Date [DATE] Invoice Number BTH/2025-26 RED/2025-26 V/2025…" at bounding box center [253, 78] width 431 height 243
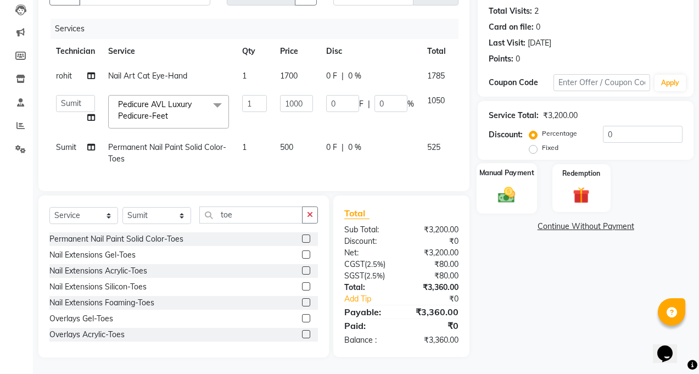
click at [526, 193] on div "Manual Payment" at bounding box center [506, 188] width 60 height 50
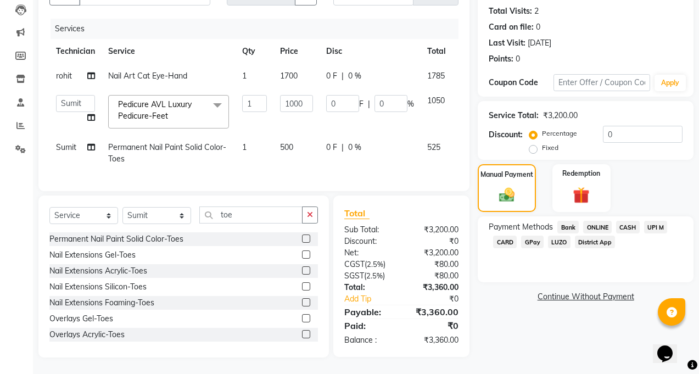
click at [584, 221] on span "ONLINE" at bounding box center [597, 227] width 29 height 13
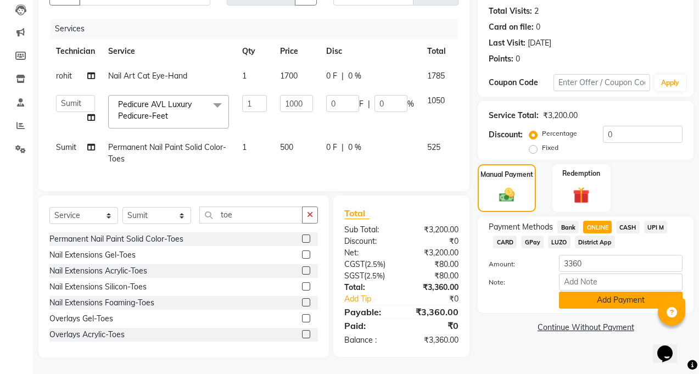
click at [582, 291] on button "Add Payment" at bounding box center [620, 299] width 123 height 17
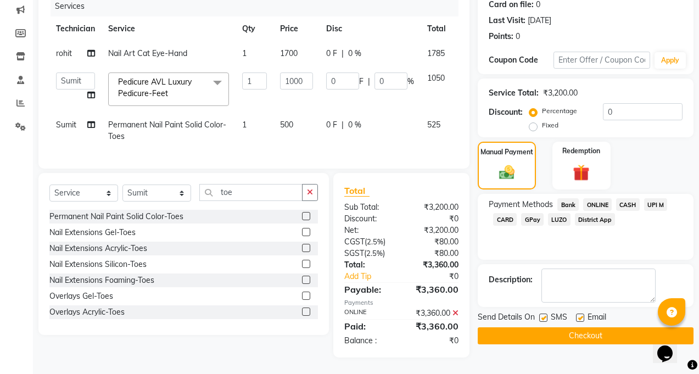
scroll to position [148, 0]
click at [568, 327] on button "Checkout" at bounding box center [585, 335] width 216 height 17
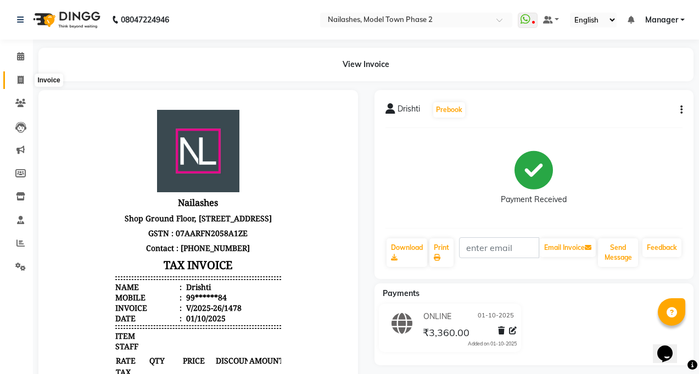
click at [21, 78] on icon at bounding box center [21, 80] width 6 height 8
select select "service"
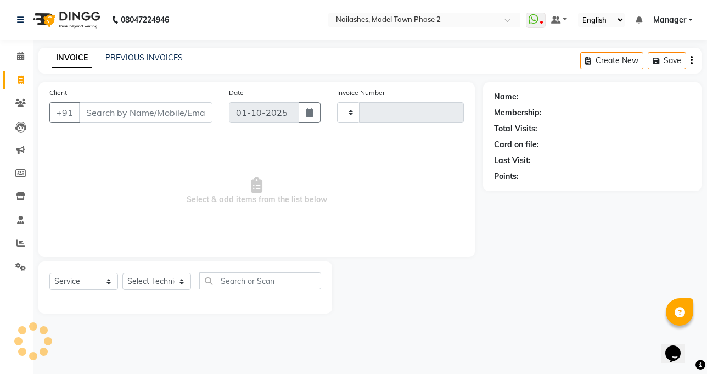
type input "1479"
select select "3840"
click at [134, 60] on link "PREVIOUS INVOICES" at bounding box center [143, 58] width 77 height 10
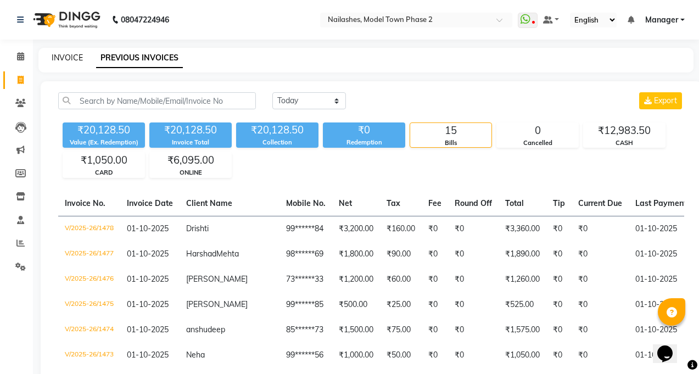
click at [63, 59] on link "INVOICE" at bounding box center [67, 58] width 31 height 10
select select "service"
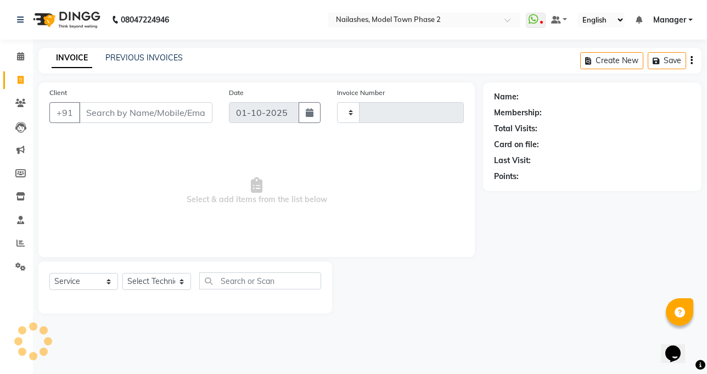
type input "1479"
select select "3840"
click at [128, 61] on link "PREVIOUS INVOICES" at bounding box center [143, 58] width 77 height 10
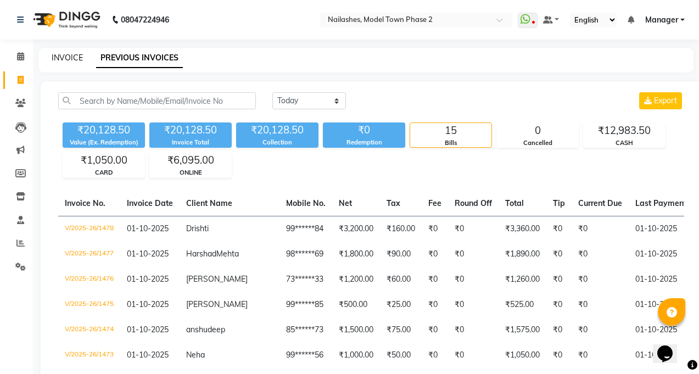
click at [65, 57] on link "INVOICE" at bounding box center [67, 58] width 31 height 10
select select "service"
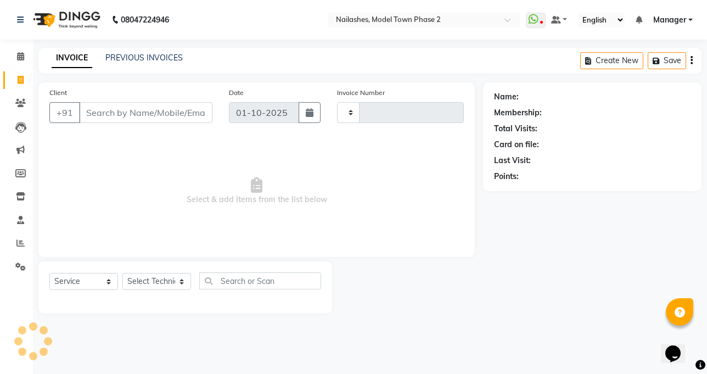
type input "1479"
select select "3840"
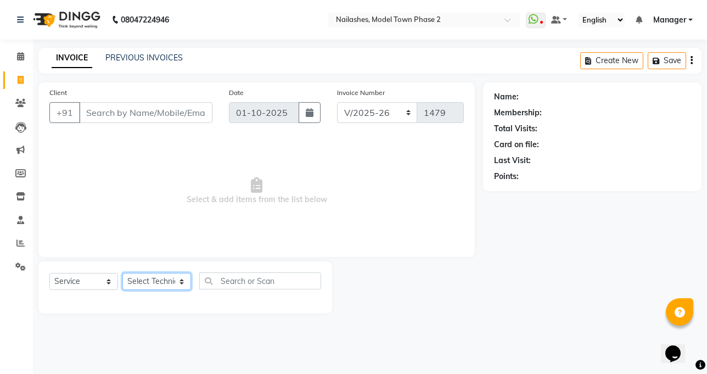
click at [152, 282] on select "Select Technician [PERSON_NAME] Manager [PERSON_NAME] Sumit [PERSON_NAME]" at bounding box center [156, 281] width 69 height 17
click at [151, 279] on select "Select Technician [PERSON_NAME] Manager [PERSON_NAME] Sumit [PERSON_NAME]" at bounding box center [156, 281] width 69 height 17
select select "34505"
click at [122, 273] on select "Select Technician [PERSON_NAME] Manager [PERSON_NAME] Sumit [PERSON_NAME]" at bounding box center [156, 281] width 69 height 17
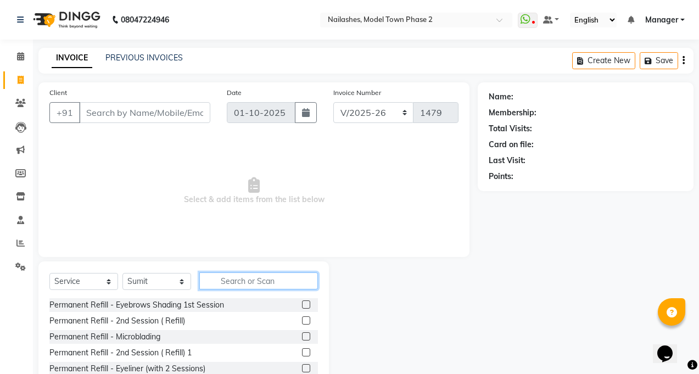
click at [218, 278] on input "text" at bounding box center [258, 280] width 119 height 17
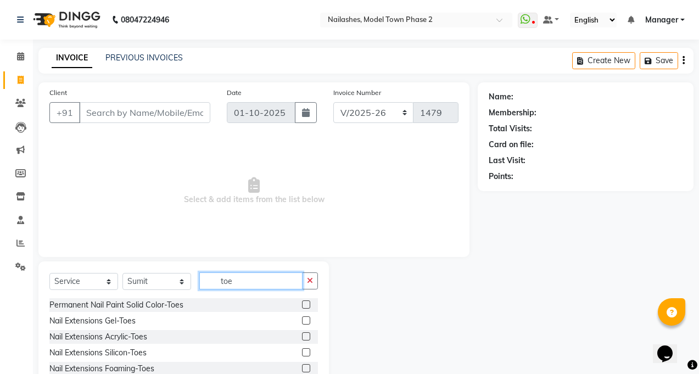
type input "toe"
click at [302, 302] on label at bounding box center [306, 304] width 8 height 8
click at [302, 302] on input "checkbox" at bounding box center [305, 304] width 7 height 7
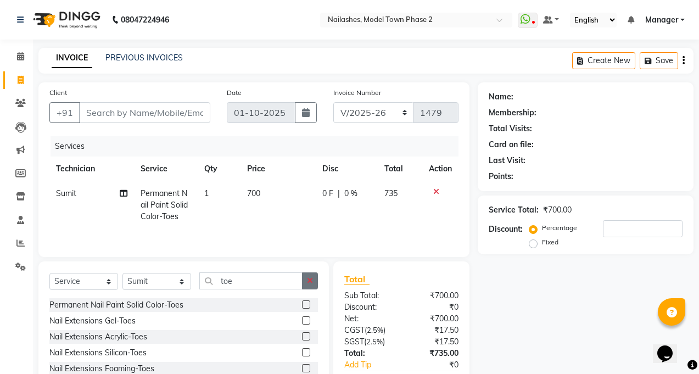
checkbox input "false"
click at [312, 283] on icon "button" at bounding box center [310, 281] width 6 height 8
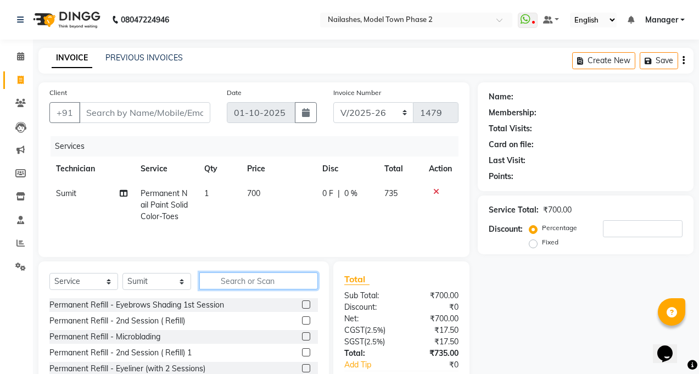
click at [280, 281] on input "text" at bounding box center [258, 280] width 119 height 17
type input "rem"
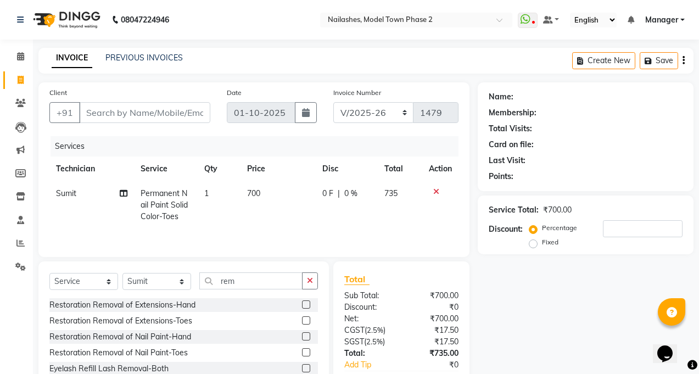
click at [302, 333] on label at bounding box center [306, 336] width 8 height 8
click at [302, 333] on input "checkbox" at bounding box center [305, 336] width 7 height 7
click at [294, 289] on input "rem" at bounding box center [250, 280] width 103 height 17
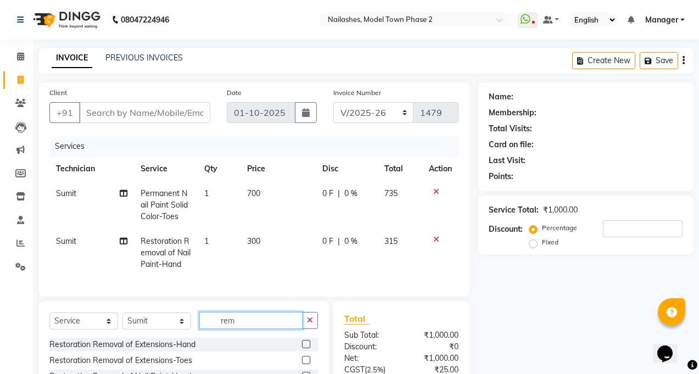
checkbox input "false"
click at [248, 192] on span "700" at bounding box center [253, 193] width 13 height 10
select select "34505"
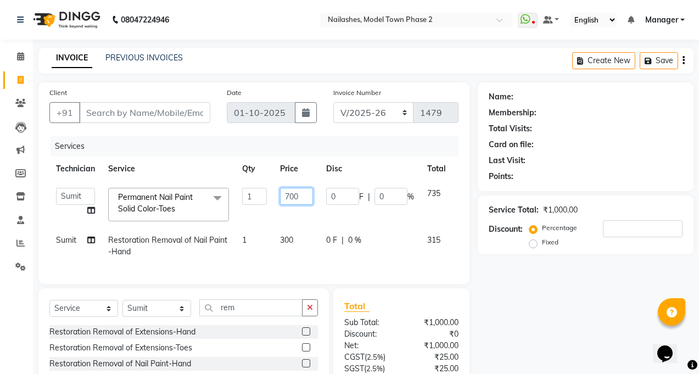
click at [301, 199] on input "700" at bounding box center [296, 196] width 33 height 17
type input "7"
type input "500"
click at [181, 109] on input "Client" at bounding box center [144, 112] width 131 height 21
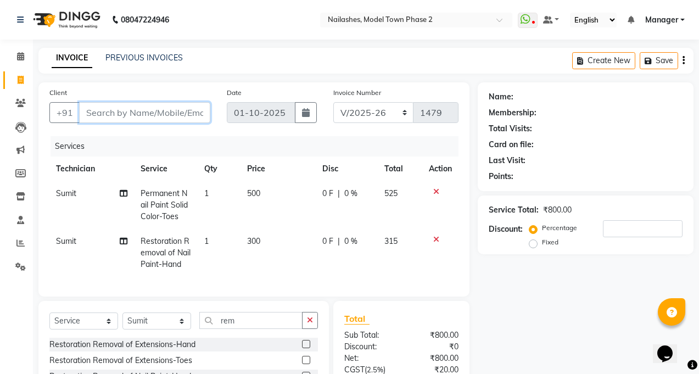
type input "9"
type input "0"
type input "9779315776"
click at [220, 91] on div "Date [DATE]" at bounding box center [271, 109] width 106 height 45
click at [205, 114] on button "Add Client" at bounding box center [182, 112] width 57 height 21
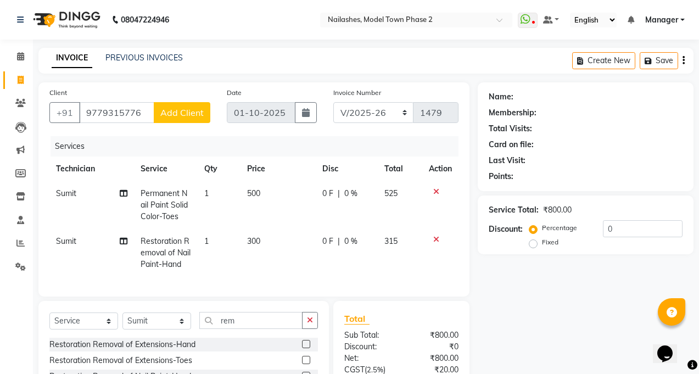
select select "21"
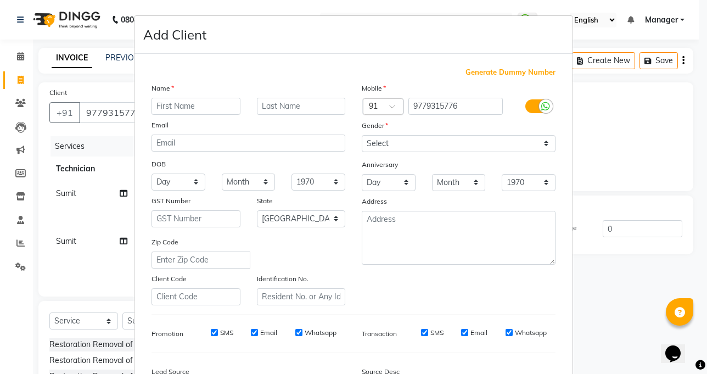
click at [203, 108] on input "text" at bounding box center [195, 106] width 89 height 17
click at [176, 106] on input "text" at bounding box center [195, 106] width 89 height 17
type input "appooRVA"
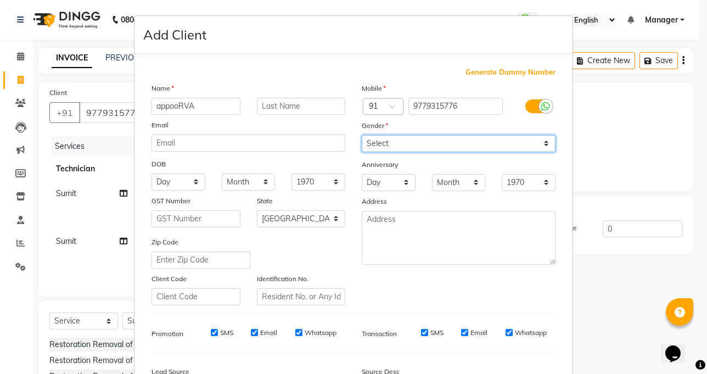
click at [429, 144] on select "Select [DEMOGRAPHIC_DATA] [DEMOGRAPHIC_DATA] Other Prefer Not To Say" at bounding box center [459, 143] width 194 height 17
select select "[DEMOGRAPHIC_DATA]"
click at [362, 135] on select "Select [DEMOGRAPHIC_DATA] [DEMOGRAPHIC_DATA] Other Prefer Not To Say" at bounding box center [459, 143] width 194 height 17
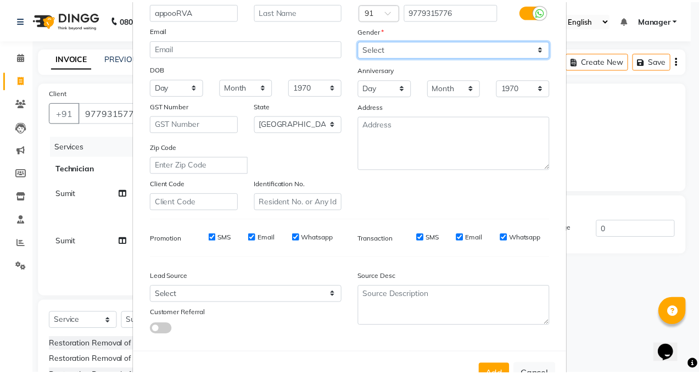
scroll to position [110, 0]
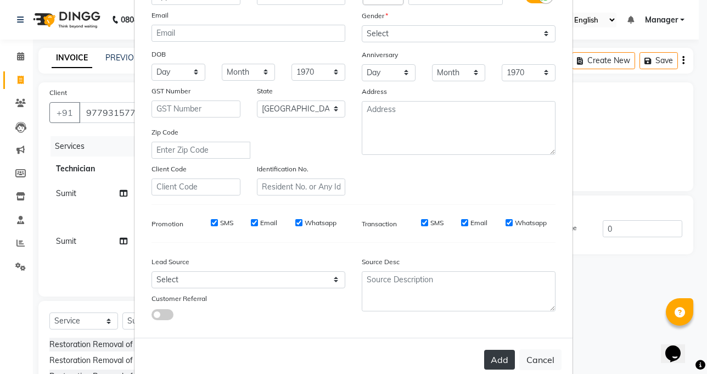
click at [496, 357] on button "Add" at bounding box center [499, 360] width 31 height 20
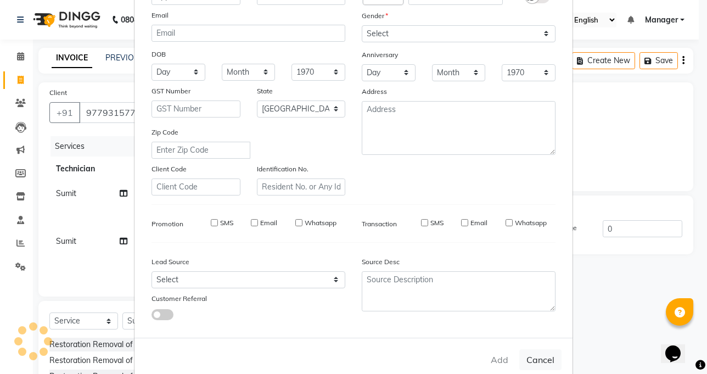
type input "97******76"
select select
select select "null"
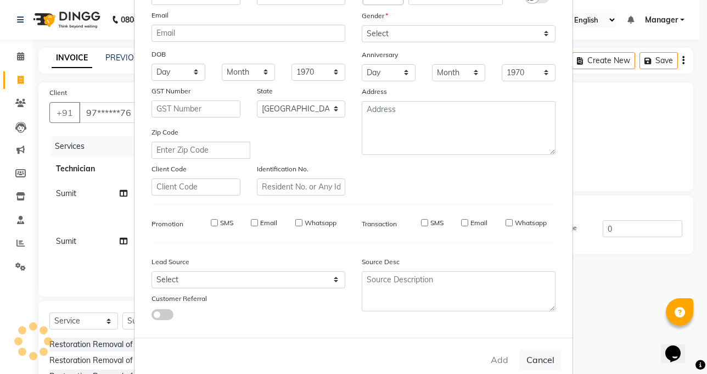
select select
checkbox input "false"
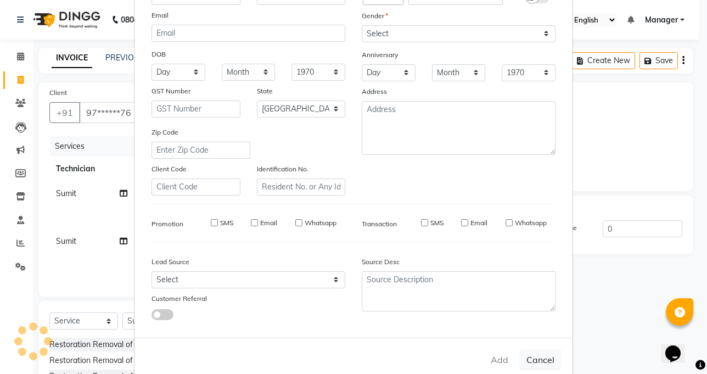
checkbox input "false"
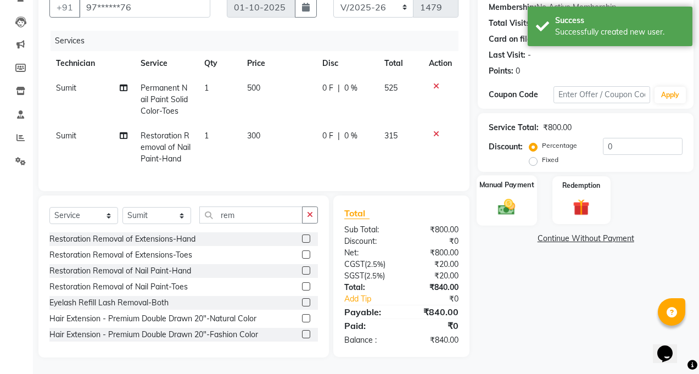
click at [513, 196] on img at bounding box center [507, 206] width 28 height 20
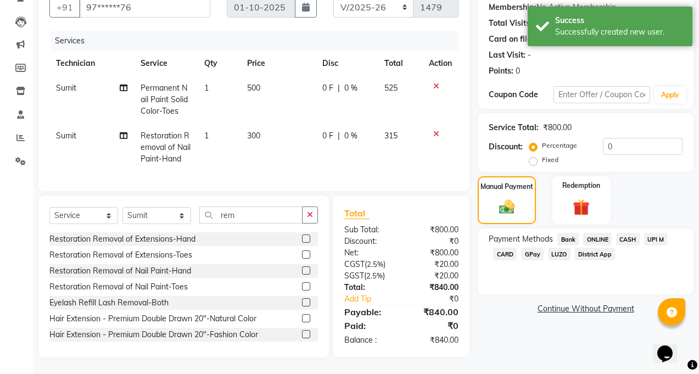
scroll to position [114, 0]
click at [599, 233] on span "ONLINE" at bounding box center [597, 239] width 29 height 13
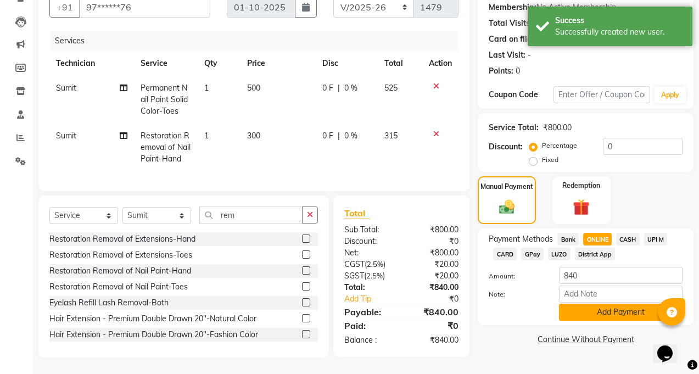
click at [606, 306] on button "Add Payment" at bounding box center [620, 312] width 123 height 17
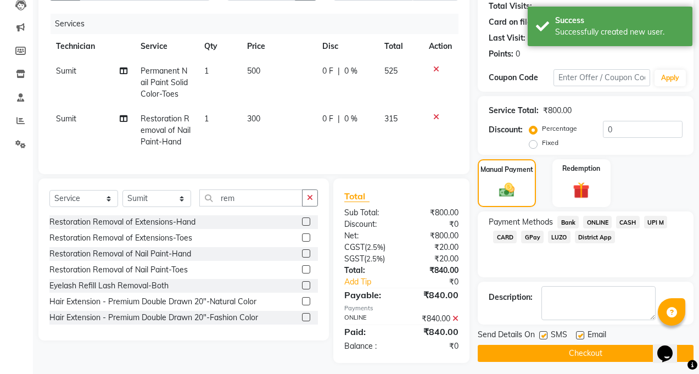
scroll to position [136, 0]
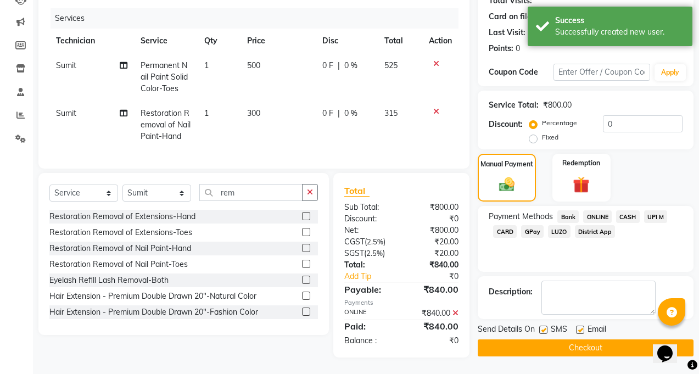
click at [601, 343] on button "Checkout" at bounding box center [585, 347] width 216 height 17
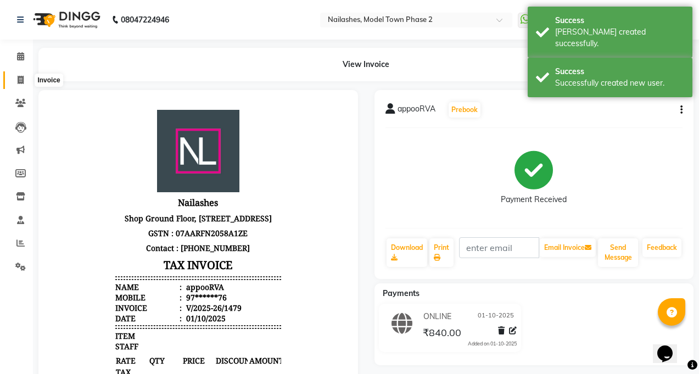
click at [21, 82] on icon at bounding box center [21, 80] width 6 height 8
select select "service"
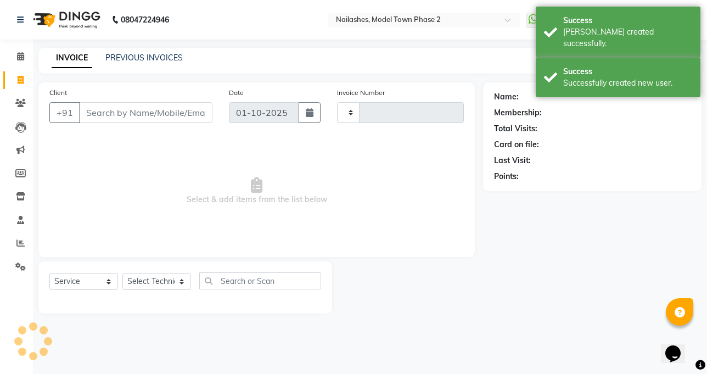
click at [95, 112] on input "Client" at bounding box center [145, 112] width 133 height 21
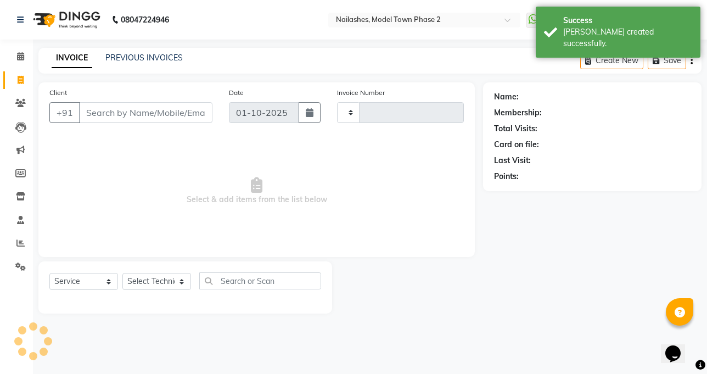
type input "1480"
select select "3840"
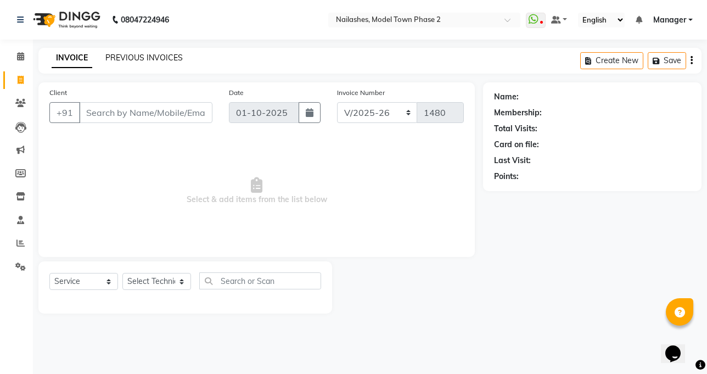
drag, startPoint x: 259, startPoint y: 23, endPoint x: 146, endPoint y: 61, distance: 118.9
click at [146, 61] on link "PREVIOUS INVOICES" at bounding box center [143, 58] width 77 height 10
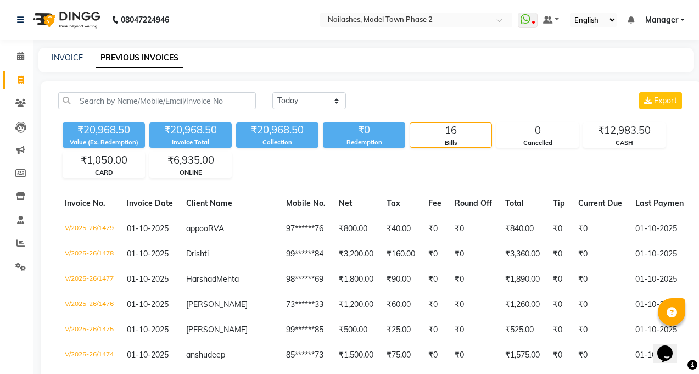
click at [49, 58] on div "INVOICE PREVIOUS INVOICES" at bounding box center [359, 58] width 642 height 12
click at [58, 61] on link "INVOICE" at bounding box center [67, 58] width 31 height 10
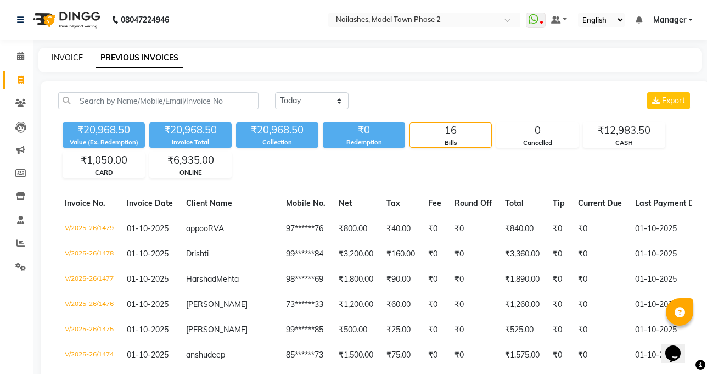
select select "service"
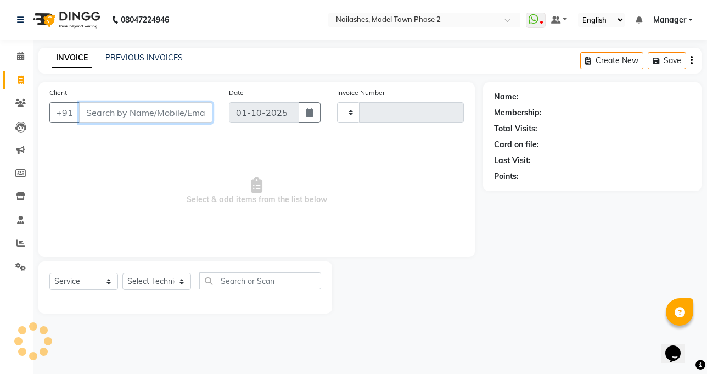
click at [121, 120] on input "Client" at bounding box center [145, 112] width 133 height 21
type input "1480"
select select "3840"
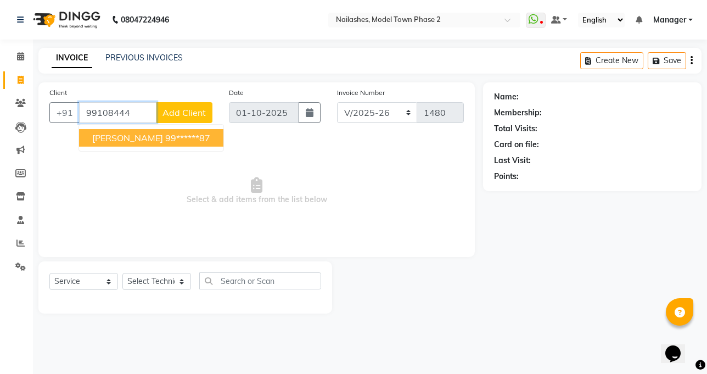
click at [165, 137] on ngb-highlight "99******87" at bounding box center [187, 137] width 45 height 11
type input "99******87"
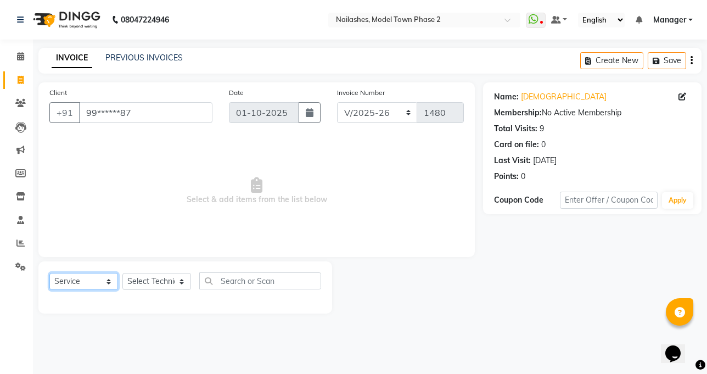
click at [82, 278] on select "Select Service Product Membership Package Voucher Prepaid Gift Card" at bounding box center [83, 281] width 69 height 17
select select "P"
click at [49, 273] on select "Select Service Product Membership Package Voucher Prepaid Gift Card" at bounding box center [83, 281] width 69 height 17
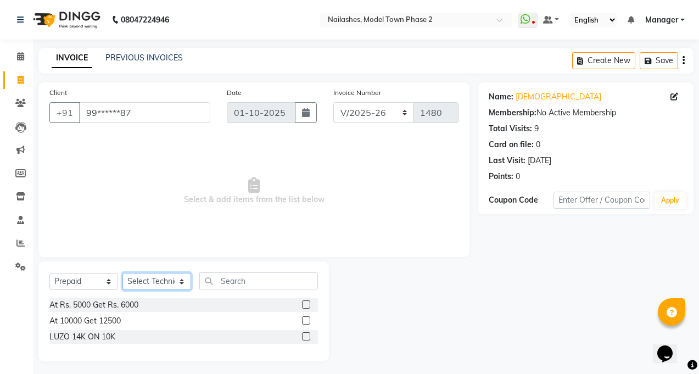
click at [142, 279] on select "Select Technician [PERSON_NAME] Manager [PERSON_NAME] Sumit [PERSON_NAME]" at bounding box center [156, 281] width 69 height 17
click at [305, 304] on label at bounding box center [306, 304] width 8 height 8
click at [305, 304] on input "checkbox" at bounding box center [305, 304] width 7 height 7
checkbox input "false"
click at [162, 283] on select "Select Technician [PERSON_NAME] Manager [PERSON_NAME] Sumit [PERSON_NAME]" at bounding box center [156, 281] width 69 height 17
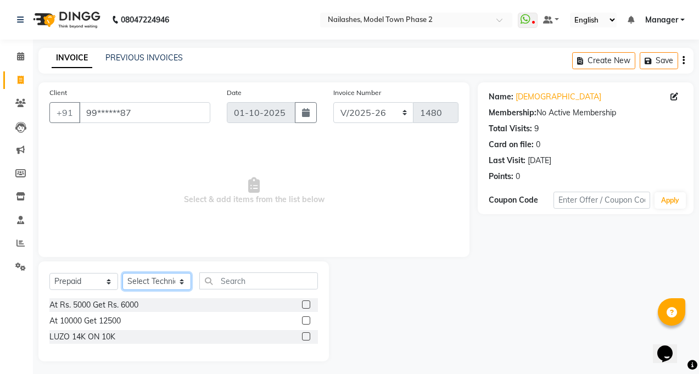
select select "65819"
click at [122, 273] on select "Select Technician [PERSON_NAME] Manager [PERSON_NAME] Sumit [PERSON_NAME]" at bounding box center [156, 281] width 69 height 17
click at [306, 303] on label at bounding box center [306, 304] width 8 height 8
click at [306, 303] on input "checkbox" at bounding box center [305, 304] width 7 height 7
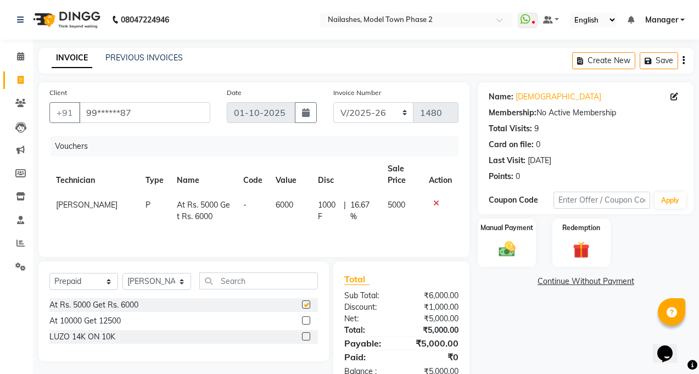
checkbox input "false"
click at [510, 254] on img at bounding box center [507, 249] width 28 height 20
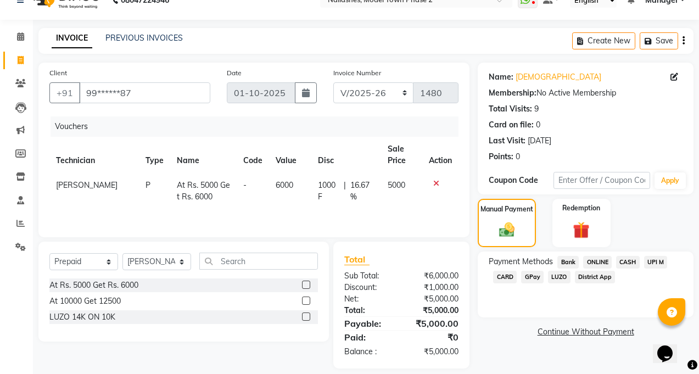
scroll to position [31, 0]
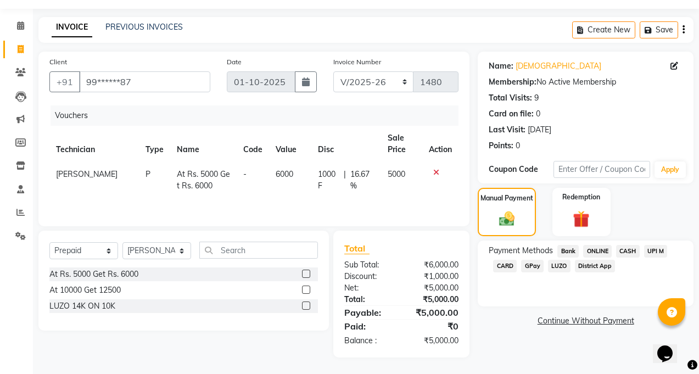
click at [598, 251] on span "ONLINE" at bounding box center [597, 251] width 29 height 13
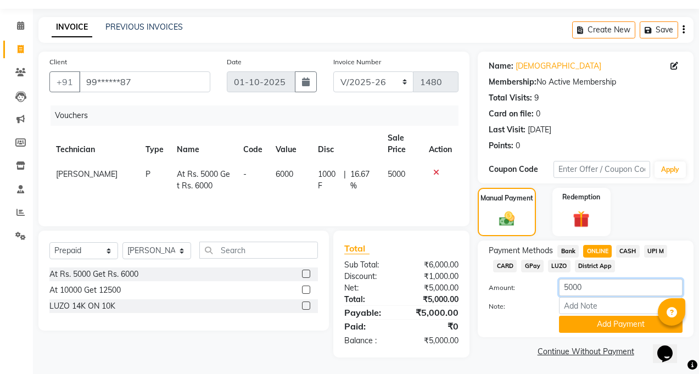
click at [599, 290] on input "5000" at bounding box center [620, 287] width 123 height 17
type input "5"
type input "2500"
click at [598, 330] on button "Add Payment" at bounding box center [620, 324] width 123 height 17
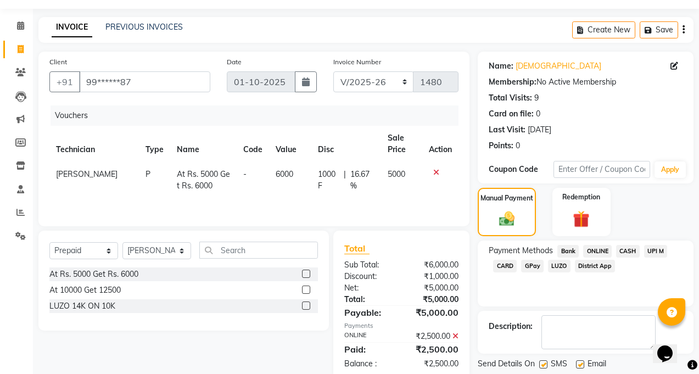
click at [505, 268] on span "CARD" at bounding box center [505, 266] width 24 height 13
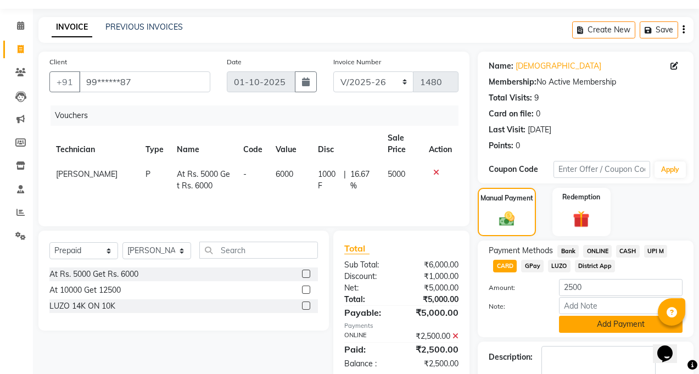
click at [610, 325] on button "Add Payment" at bounding box center [620, 324] width 123 height 17
click at [610, 346] on textarea at bounding box center [598, 363] width 114 height 34
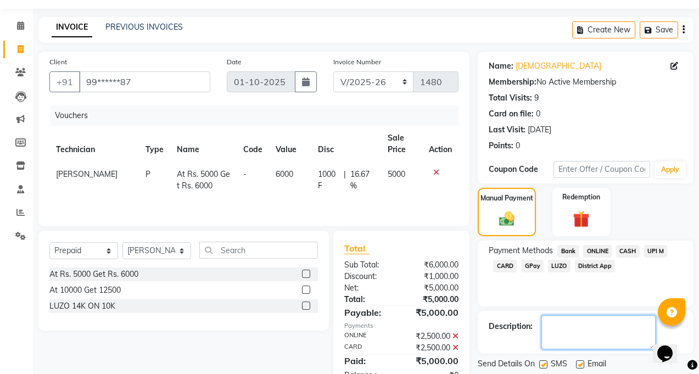
scroll to position [65, 0]
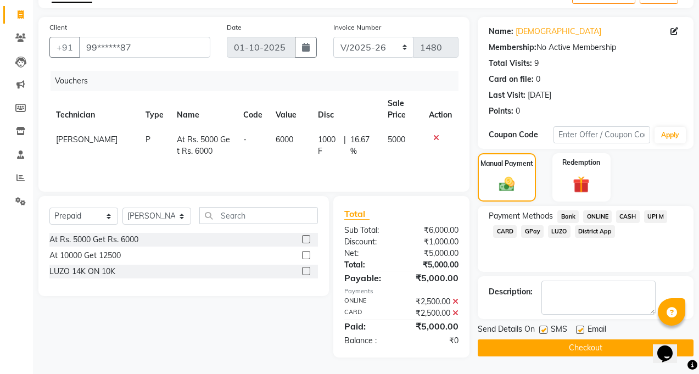
click at [573, 350] on button "Checkout" at bounding box center [585, 347] width 216 height 17
click at [573, 350] on div "Checkout" at bounding box center [585, 347] width 216 height 17
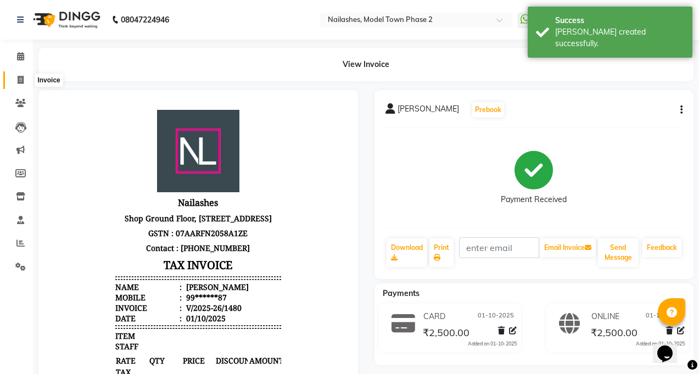
click at [15, 79] on span at bounding box center [20, 80] width 19 height 13
select select "service"
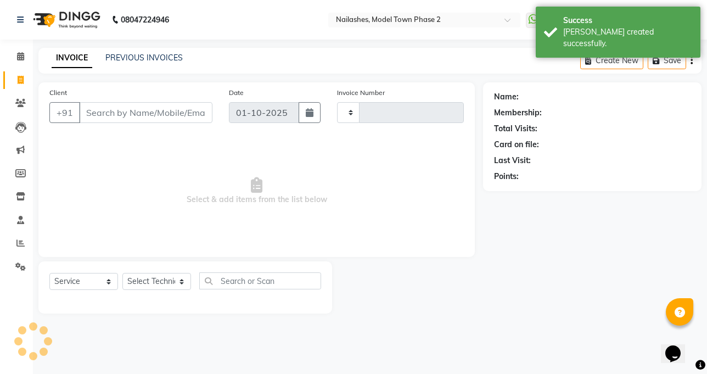
type input "1481"
select select "3840"
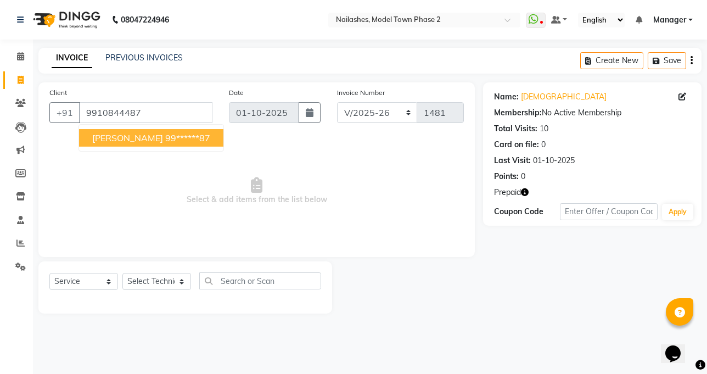
click at [154, 131] on button "[PERSON_NAME] 99******87" at bounding box center [151, 138] width 144 height 18
type input "99******87"
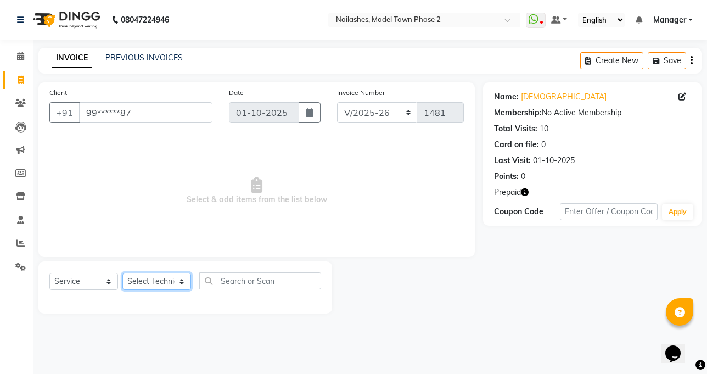
click at [141, 284] on select "Select Technician [PERSON_NAME] Manager [PERSON_NAME] Sumit [PERSON_NAME]" at bounding box center [156, 281] width 69 height 17
select select "65819"
click at [122, 273] on select "Select Technician [PERSON_NAME] Manager [PERSON_NAME] Sumit [PERSON_NAME]" at bounding box center [156, 281] width 69 height 17
click at [147, 240] on span "Select & add items from the list below" at bounding box center [256, 191] width 414 height 110
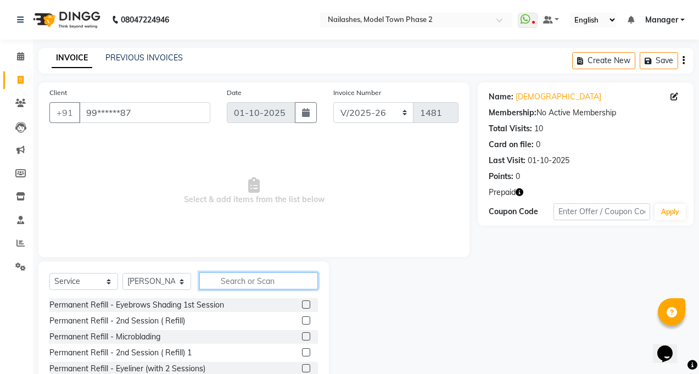
click at [225, 281] on input "text" at bounding box center [258, 280] width 119 height 17
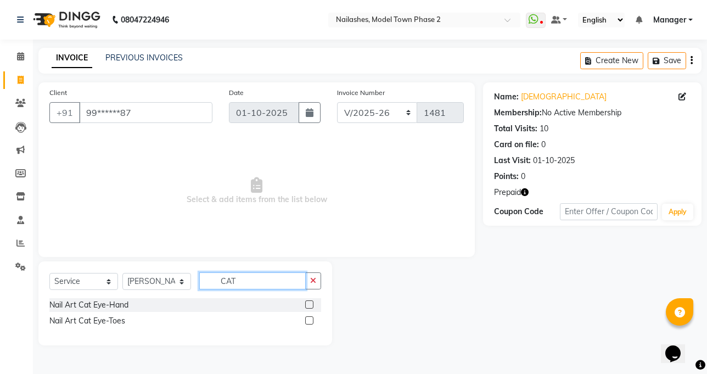
type input "CAT"
click at [310, 301] on label at bounding box center [309, 304] width 8 height 8
click at [310, 301] on input "checkbox" at bounding box center [308, 304] width 7 height 7
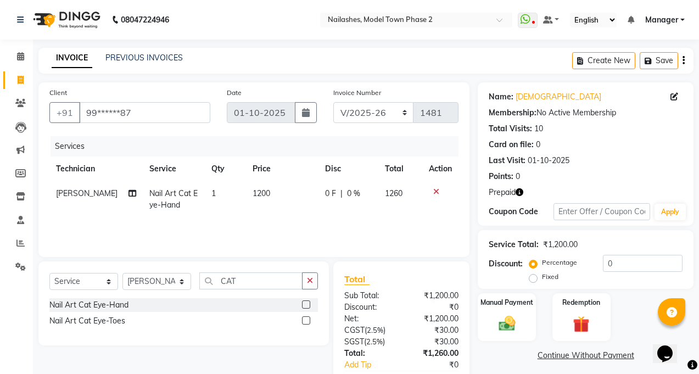
checkbox input "false"
click at [273, 184] on td "1200" at bounding box center [282, 199] width 72 height 36
select select "65819"
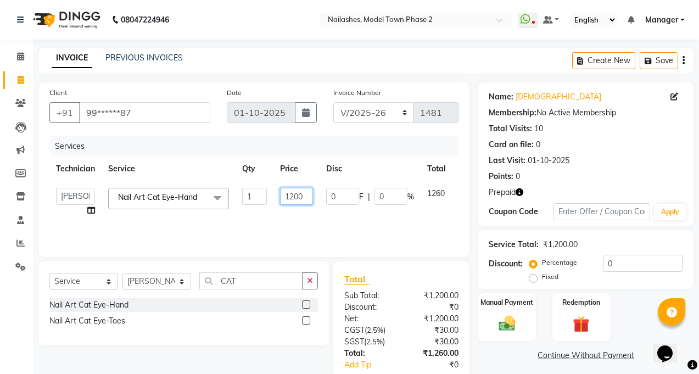
click at [305, 193] on input "1200" at bounding box center [296, 196] width 33 height 17
type input "1900"
click at [266, 214] on tr "[PERSON_NAME] Manager rohit shaan Sumit [PERSON_NAME] Nail Art Cat Eye-Hand x P…" at bounding box center [268, 202] width 439 height 42
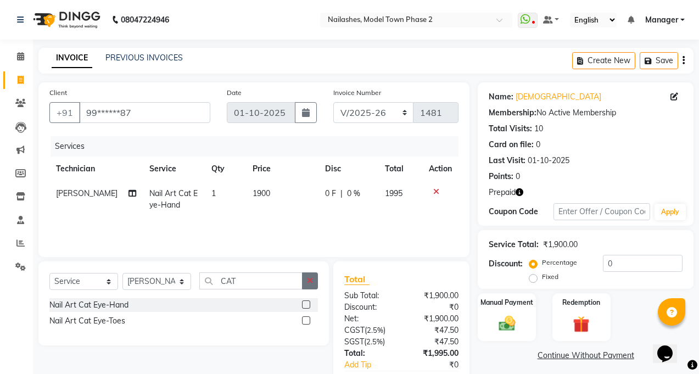
click at [313, 280] on button "button" at bounding box center [310, 280] width 16 height 17
drag, startPoint x: 313, startPoint y: 280, endPoint x: 114, endPoint y: 285, distance: 199.3
click at [302, 280] on input "CAT" at bounding box center [250, 280] width 103 height 17
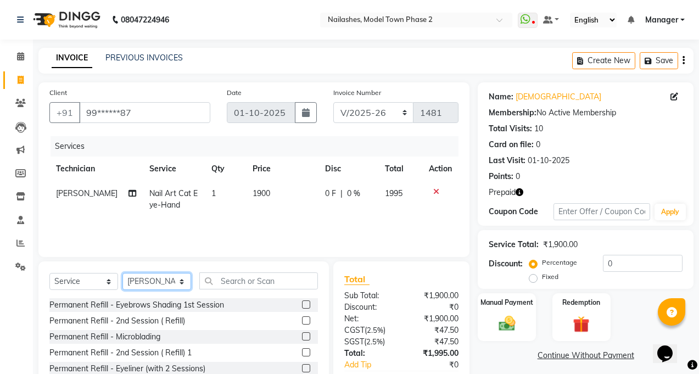
click at [136, 282] on select "Select Technician [PERSON_NAME] Manager [PERSON_NAME] Sumit [PERSON_NAME]" at bounding box center [156, 281] width 69 height 17
select select "85506"
click at [122, 273] on select "Select Technician [PERSON_NAME] Manager [PERSON_NAME] Sumit [PERSON_NAME]" at bounding box center [156, 281] width 69 height 17
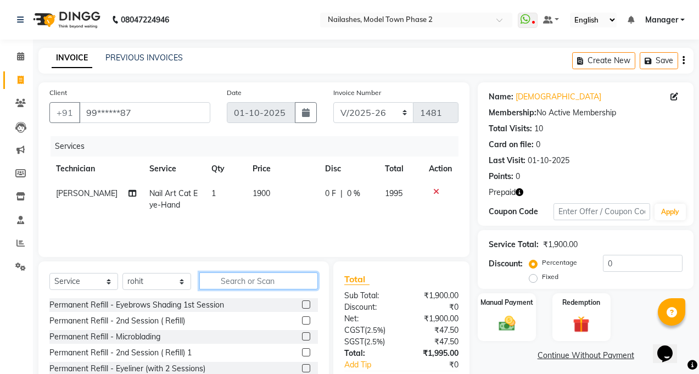
click at [240, 277] on input "text" at bounding box center [258, 280] width 119 height 17
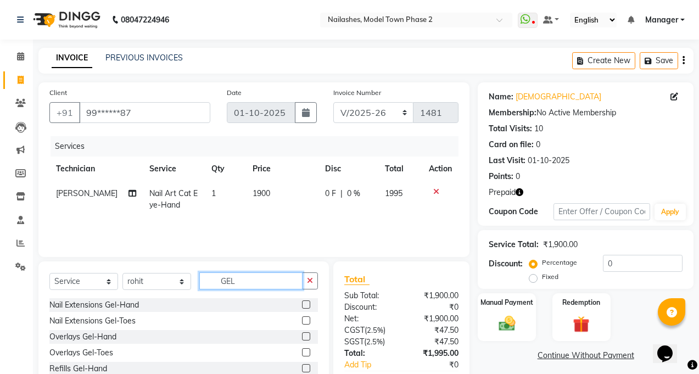
type input "GEL"
click at [302, 318] on label at bounding box center [306, 320] width 8 height 8
click at [302, 318] on input "checkbox" at bounding box center [305, 320] width 7 height 7
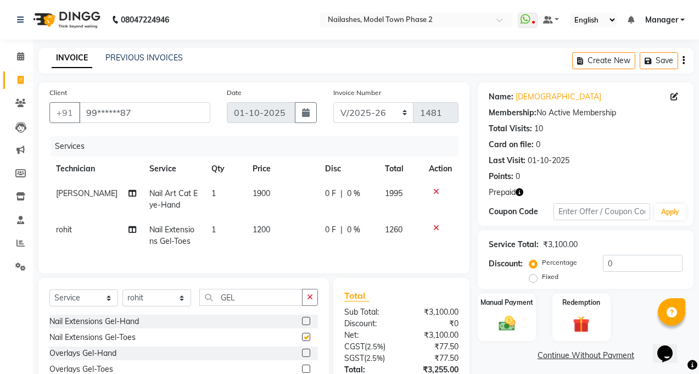
checkbox input "false"
click at [262, 258] on div "Services Technician Service Qty Price Disc Total Action [PERSON_NAME] Nail Art …" at bounding box center [253, 199] width 409 height 126
click at [274, 234] on td "1200" at bounding box center [282, 235] width 72 height 36
select select "85506"
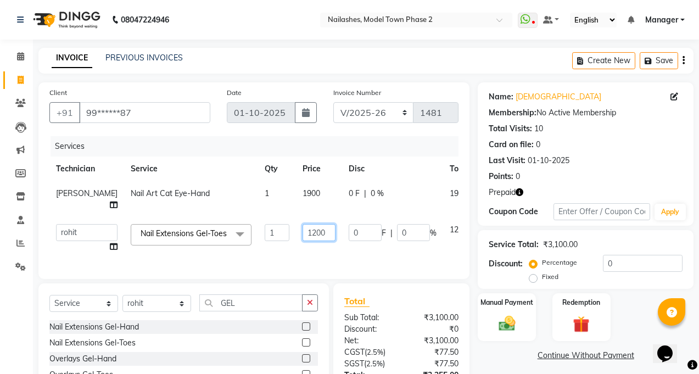
click at [302, 224] on input "1200" at bounding box center [318, 232] width 33 height 17
type input "1"
type input "600"
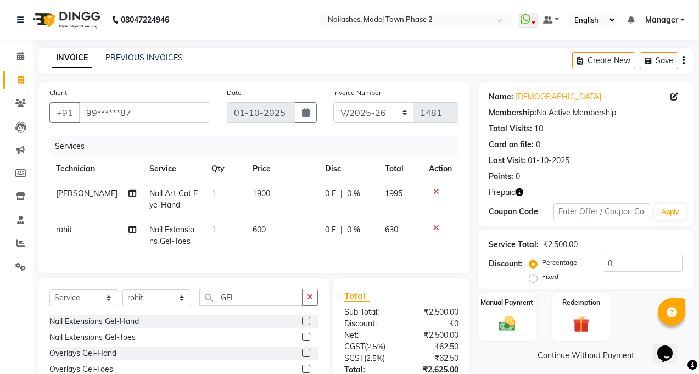
click at [255, 238] on tr "rohit Nail Extensions Gel-Toes 1 600 0 F | 0 % 630" at bounding box center [253, 235] width 409 height 36
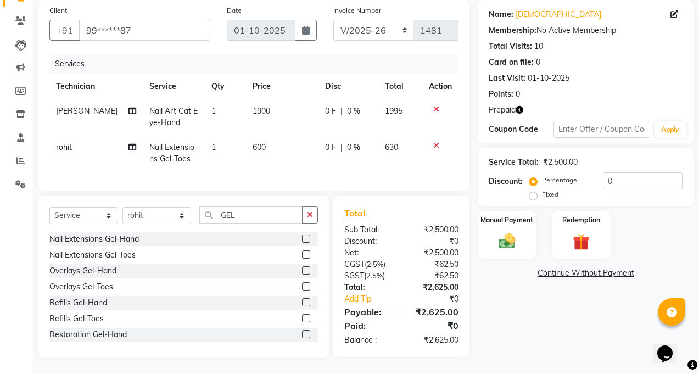
scroll to position [91, 0]
click at [507, 245] on div "Manual Payment" at bounding box center [506, 235] width 60 height 50
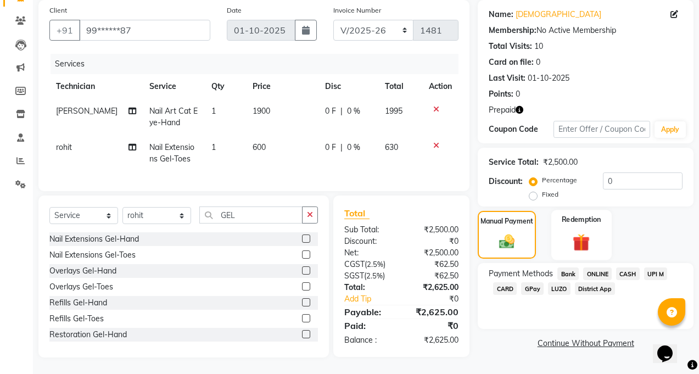
click at [577, 239] on img at bounding box center [581, 241] width 28 height 21
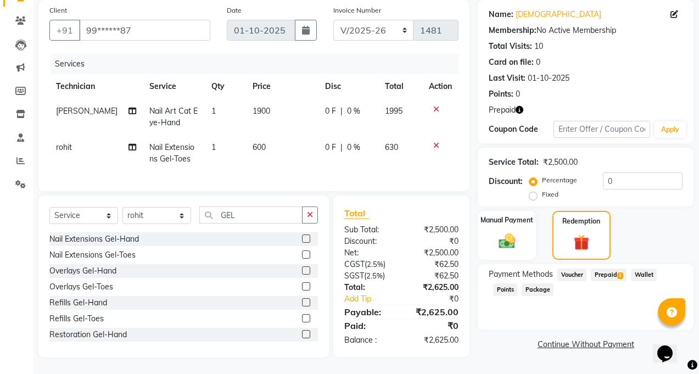
click at [599, 268] on span "Prepaid 1" at bounding box center [609, 274] width 36 height 13
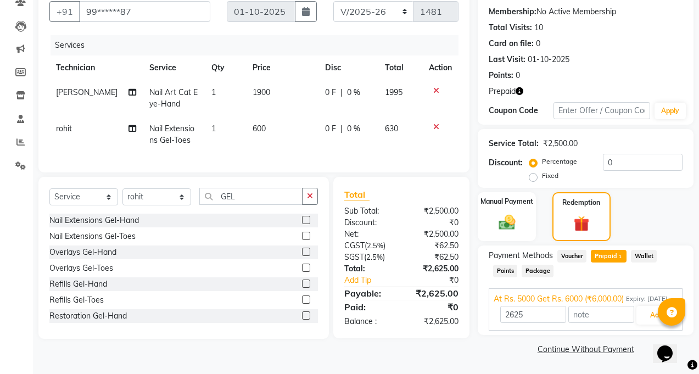
scroll to position [113, 0]
click at [650, 314] on button "Add" at bounding box center [656, 315] width 40 height 19
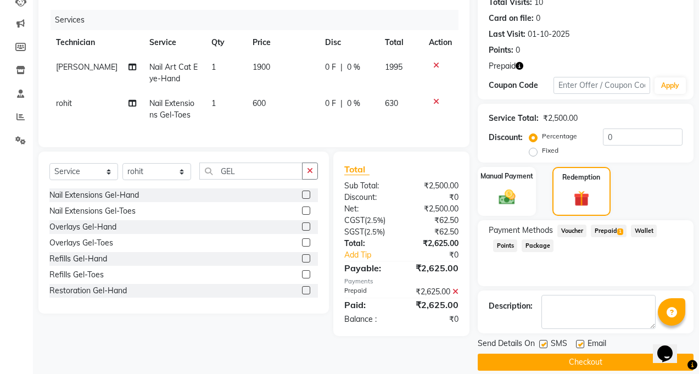
scroll to position [139, 0]
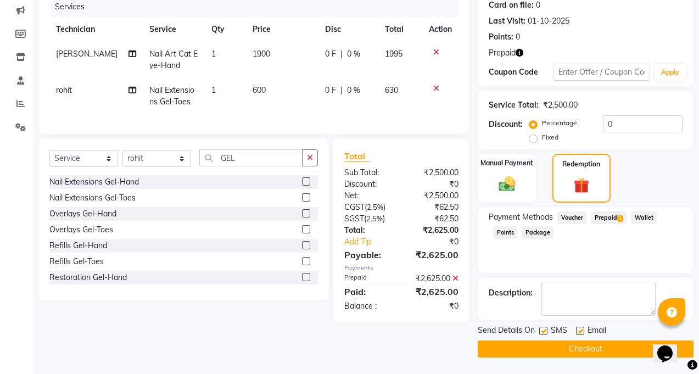
click at [640, 345] on button "Checkout" at bounding box center [585, 348] width 216 height 17
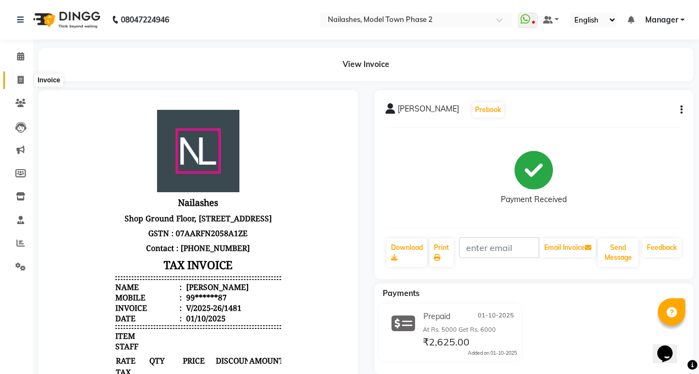
click at [18, 75] on span at bounding box center [20, 80] width 19 height 13
select select "service"
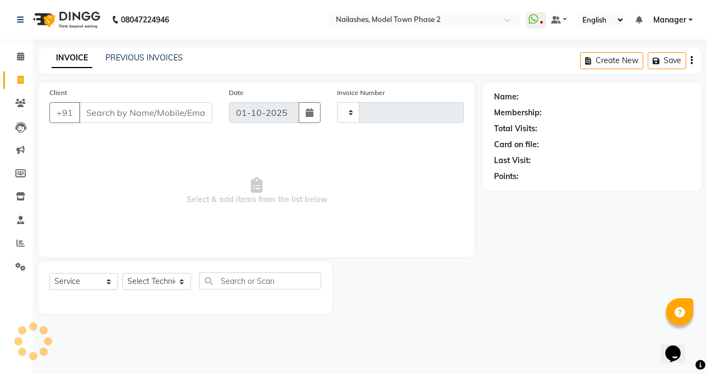
type input "1482"
select select "3840"
click at [110, 60] on link "PREVIOUS INVOICES" at bounding box center [143, 58] width 77 height 10
